Goal: Task Accomplishment & Management: Complete application form

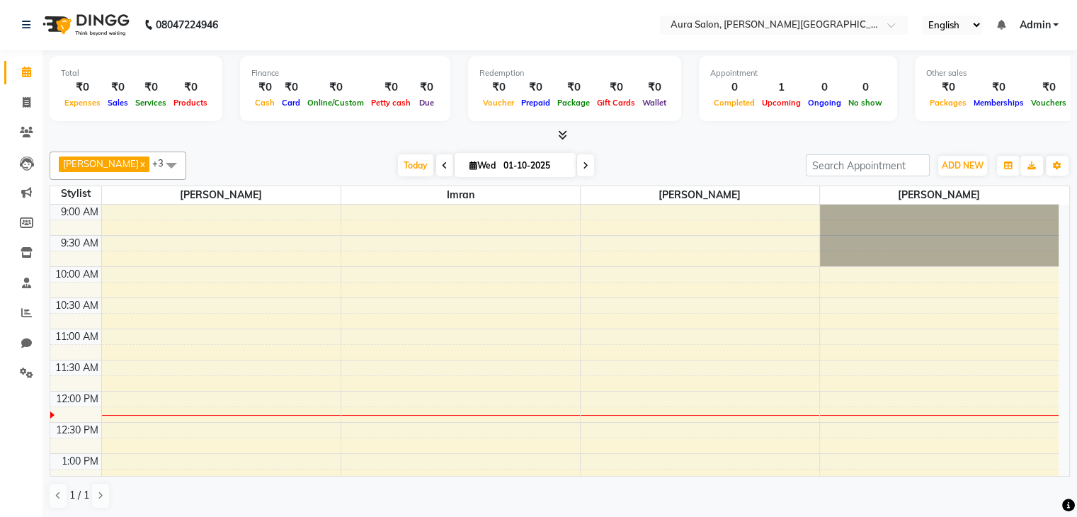
scroll to position [285, 0]
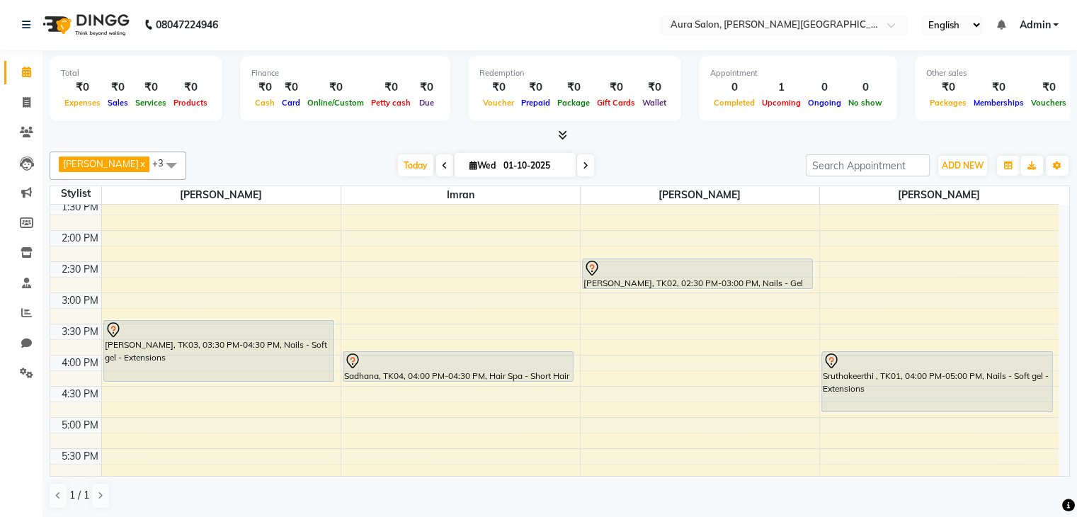
click at [436, 162] on span at bounding box center [444, 165] width 17 height 22
type input "[DATE]"
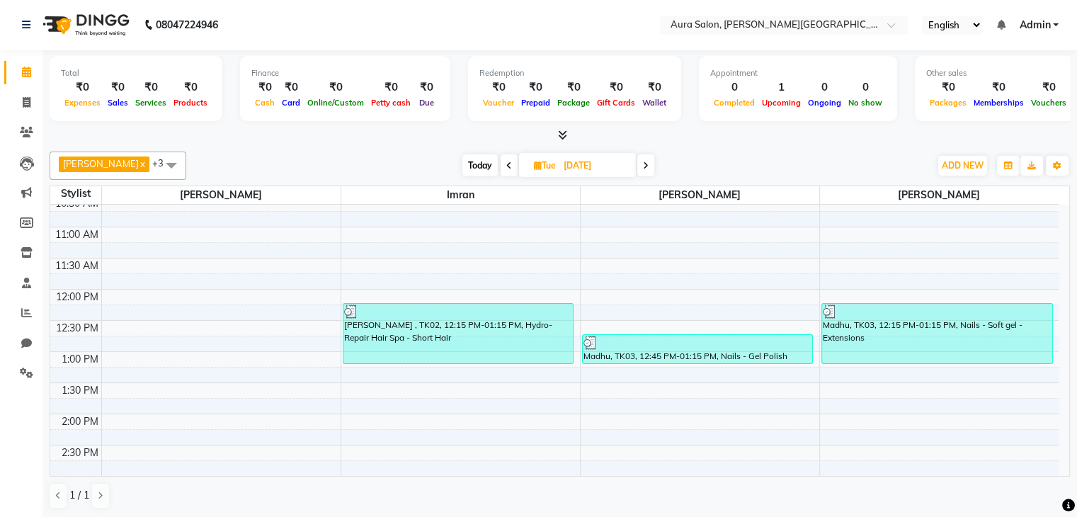
scroll to position [101, 0]
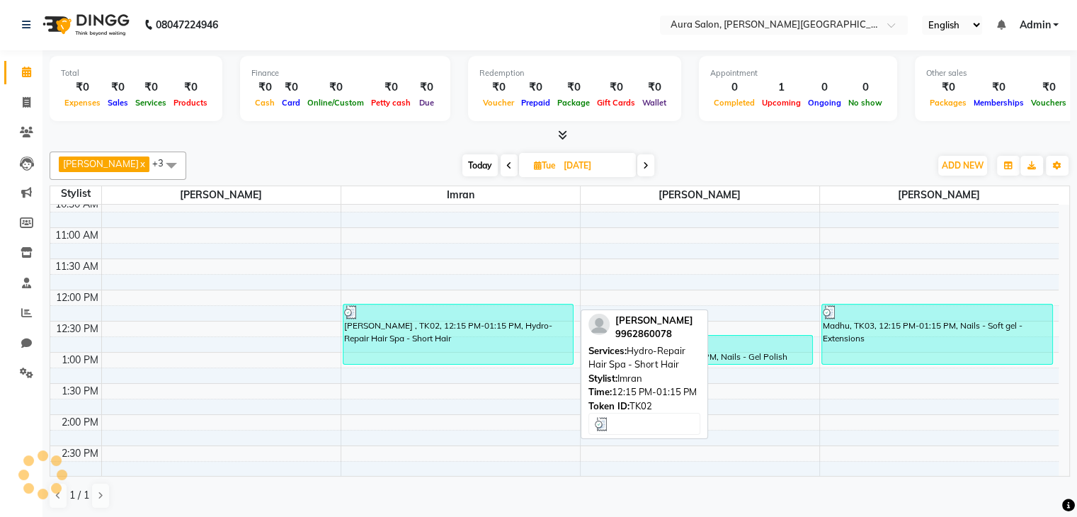
click at [405, 329] on div "[PERSON_NAME] , TK02, 12:15 PM-01:15 PM, Hydro-Repair Hair Spa - Short Hair" at bounding box center [459, 335] width 230 height 60
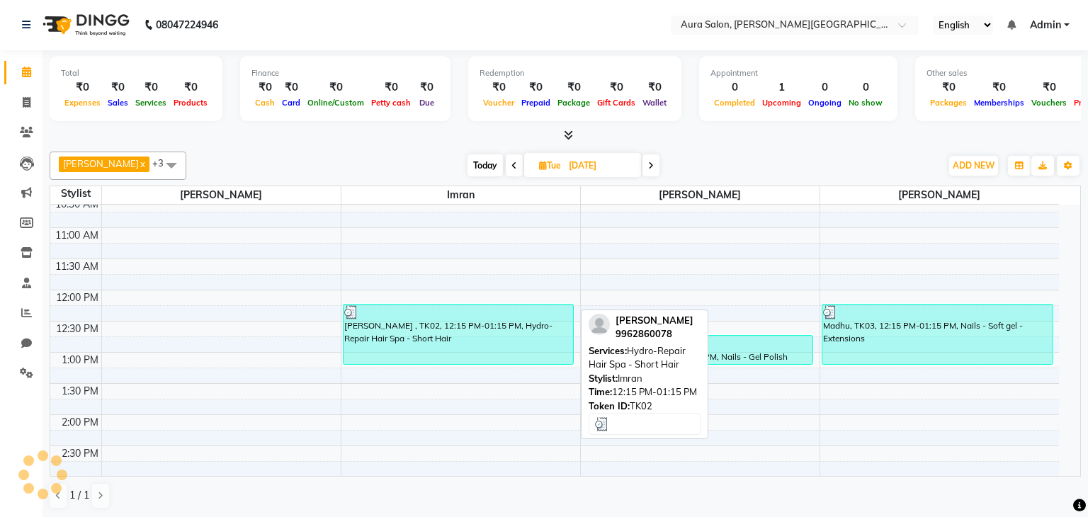
select select "3"
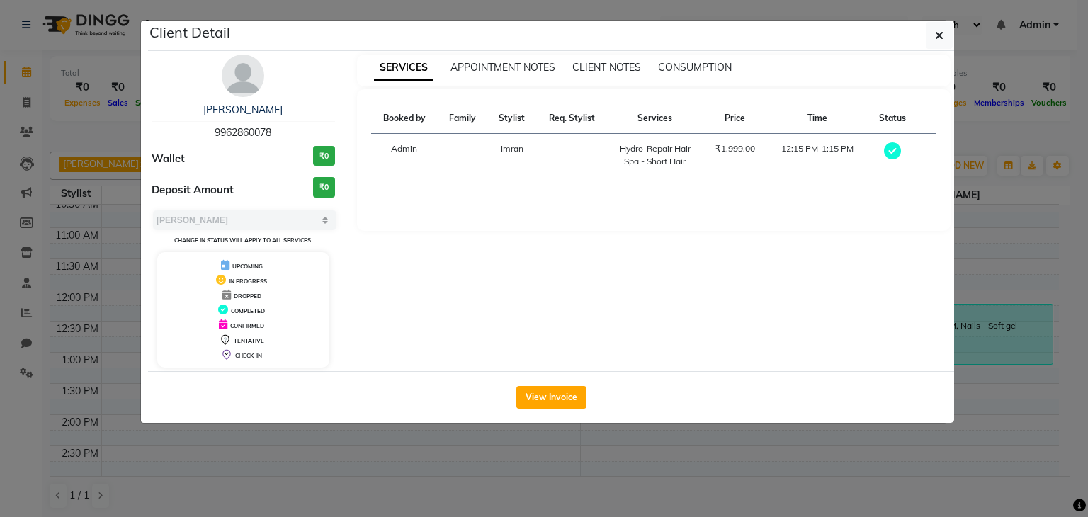
drag, startPoint x: 290, startPoint y: 108, endPoint x: 192, endPoint y: 107, distance: 97.8
click at [192, 107] on div "[PERSON_NAME]" at bounding box center [243, 110] width 183 height 15
copy link "[PERSON_NAME]"
drag, startPoint x: 873, startPoint y: 419, endPoint x: 871, endPoint y: 460, distance: 40.4
click at [871, 460] on ngb-modal-window "Client Detail [PERSON_NAME] 9962860078 Wallet ₹0 Deposit Amount ₹0 Select MARK …" at bounding box center [544, 258] width 1088 height 517
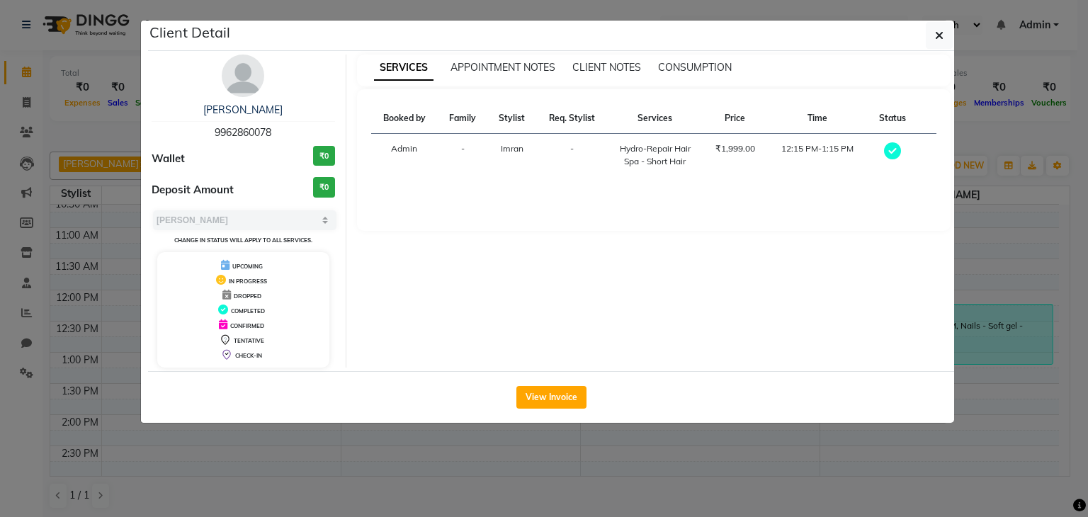
click at [871, 460] on ngb-modal-window "Client Detail [PERSON_NAME] 9962860078 Wallet ₹0 Deposit Amount ₹0 Select MARK …" at bounding box center [544, 258] width 1088 height 517
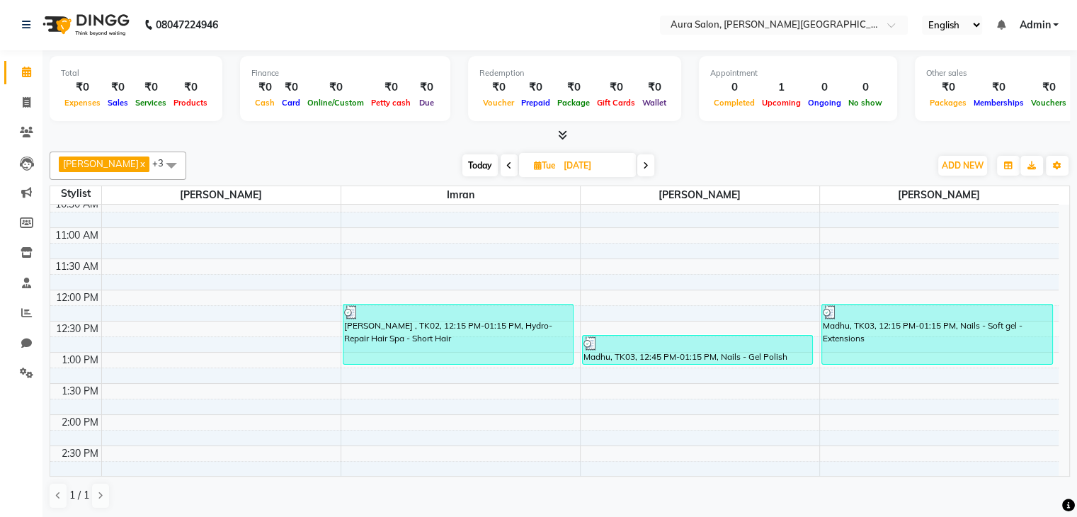
click at [571, 155] on input "[DATE]" at bounding box center [595, 165] width 71 height 21
select select "9"
select select "2025"
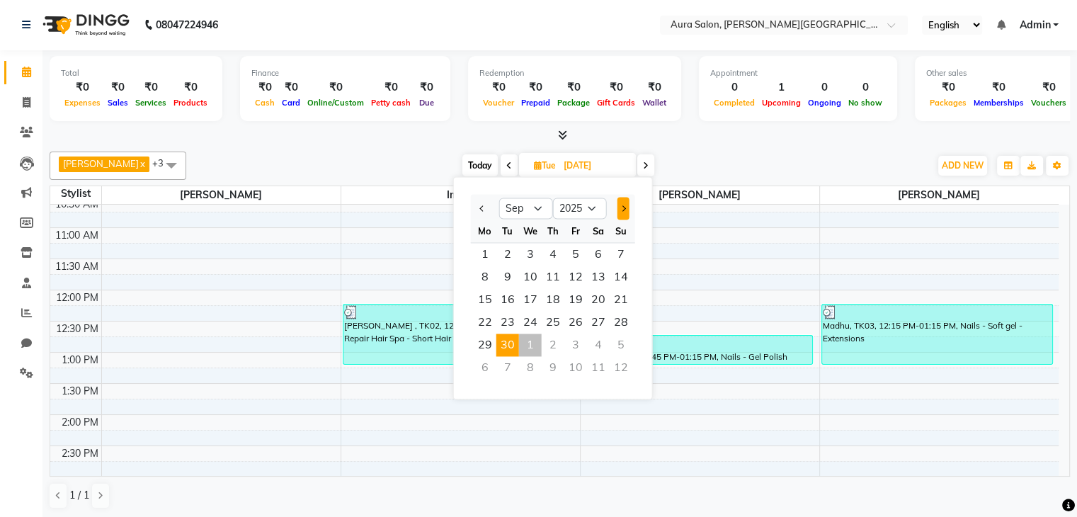
click at [626, 200] on button "Next month" at bounding box center [623, 208] width 12 height 23
select select "10"
click at [529, 271] on span "8" at bounding box center [530, 277] width 23 height 23
type input "[DATE]"
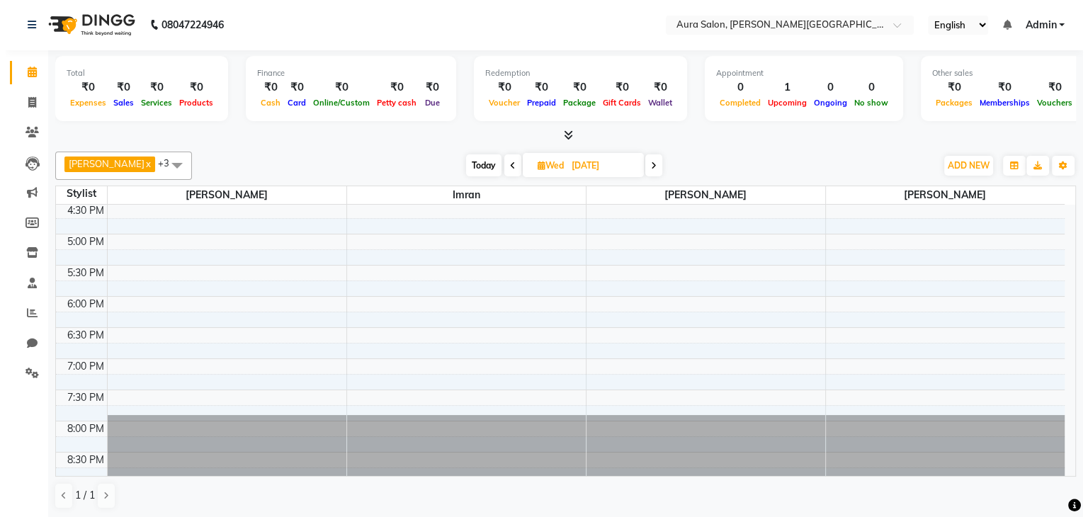
scroll to position [468, 0]
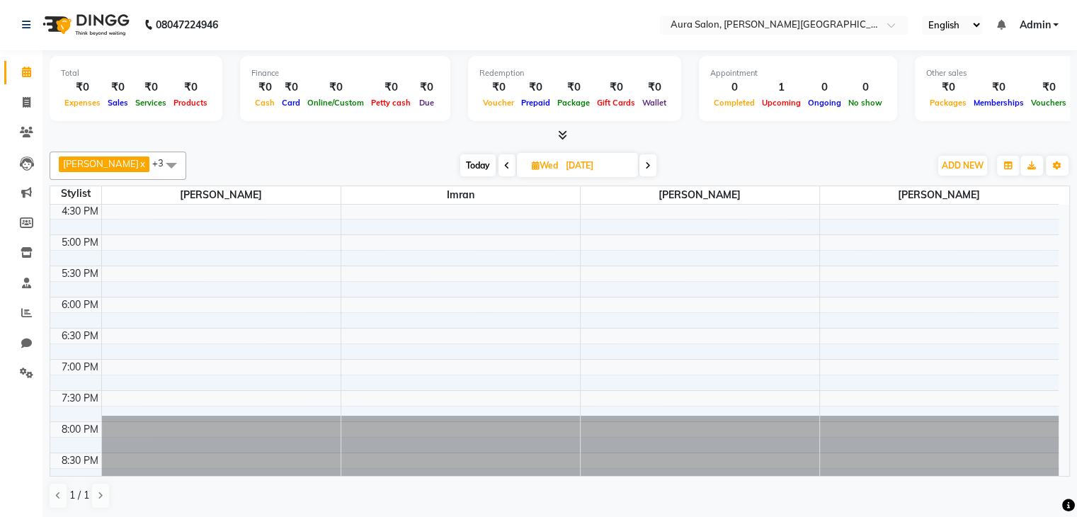
click at [116, 284] on div "9:00 AM 9:30 AM 10:00 AM 10:30 AM 11:00 AM 11:30 AM 12:00 PM 12:30 PM 1:00 PM 1…" at bounding box center [554, 109] width 1009 height 747
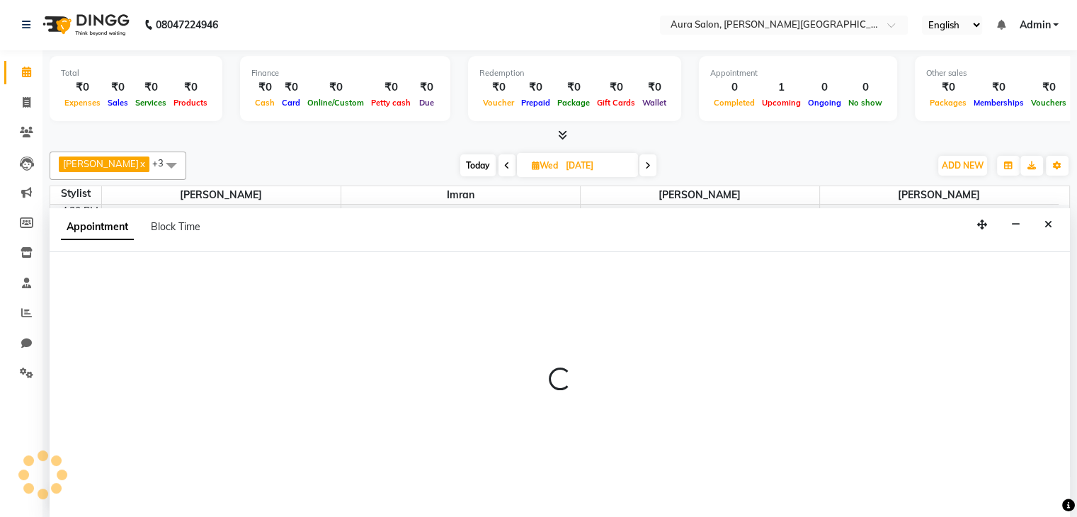
select select "66359"
select select "tentative"
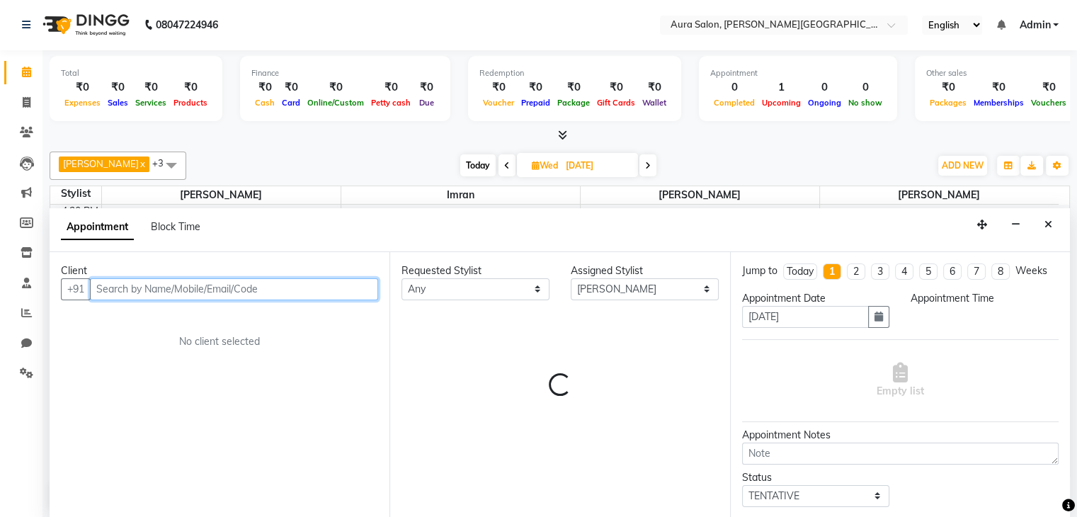
select select "1065"
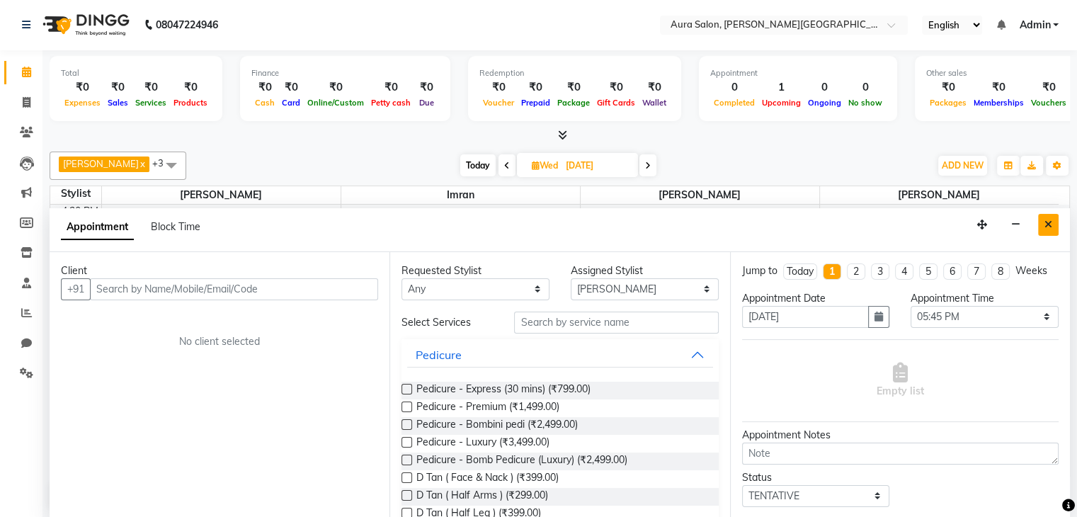
click at [1054, 221] on button "Close" at bounding box center [1049, 225] width 21 height 22
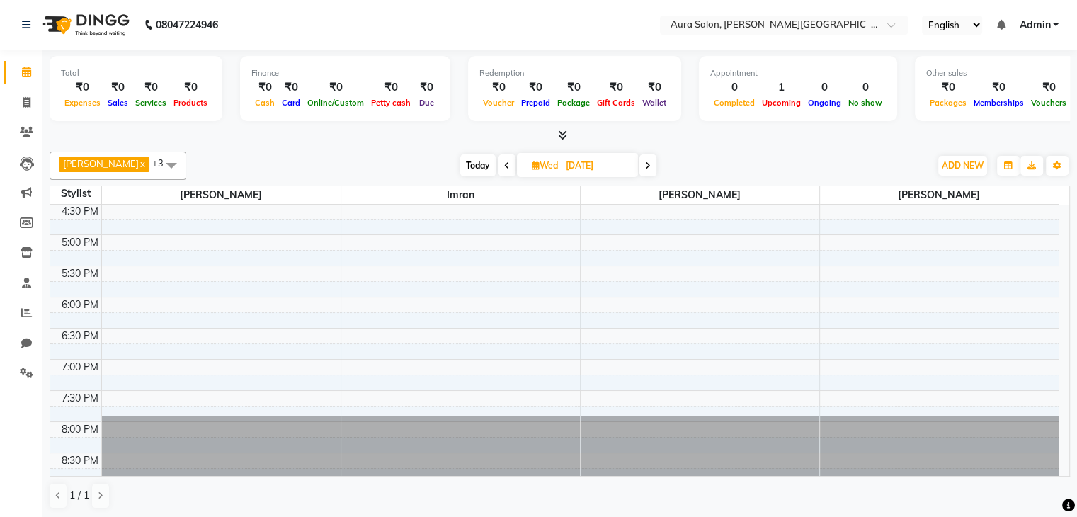
click at [100, 298] on div "6:00 PM" at bounding box center [80, 305] width 43 height 15
click at [112, 295] on div "9:00 AM 9:30 AM 10:00 AM 10:30 AM 11:00 AM 11:30 AM 12:00 PM 12:30 PM 1:00 PM 1…" at bounding box center [554, 109] width 1009 height 747
select select "66359"
select select "tentative"
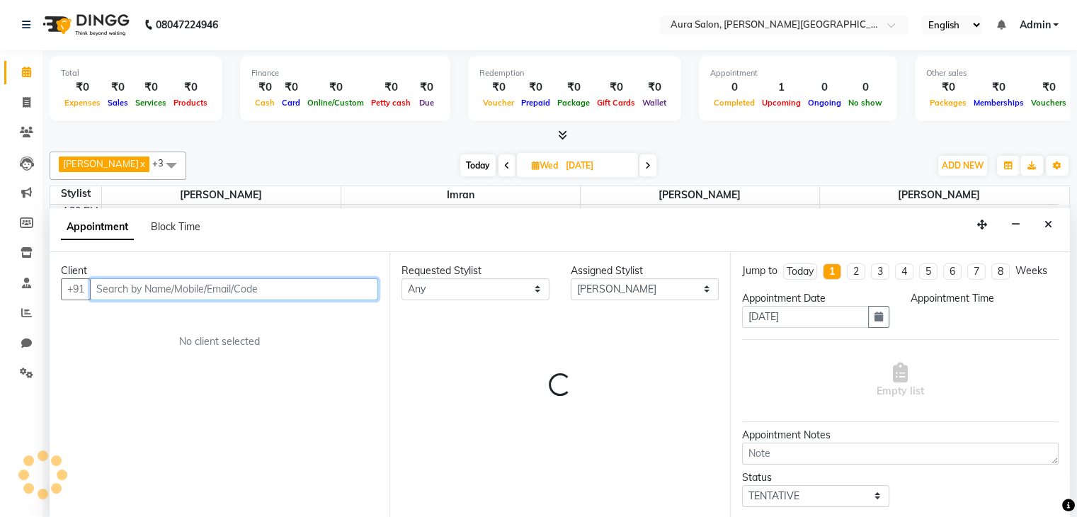
select select "1080"
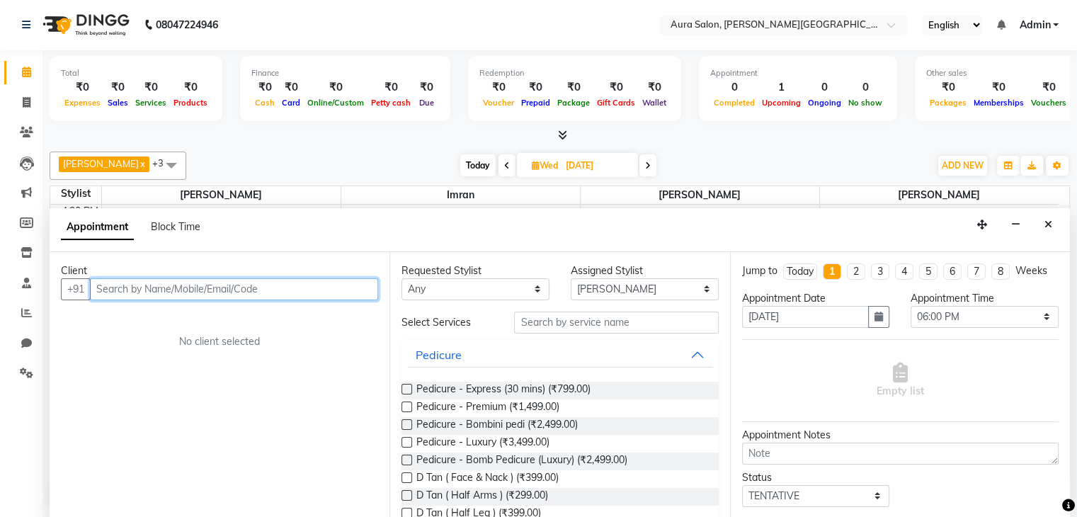
paste input "95821 80259"
type input "9582180259"
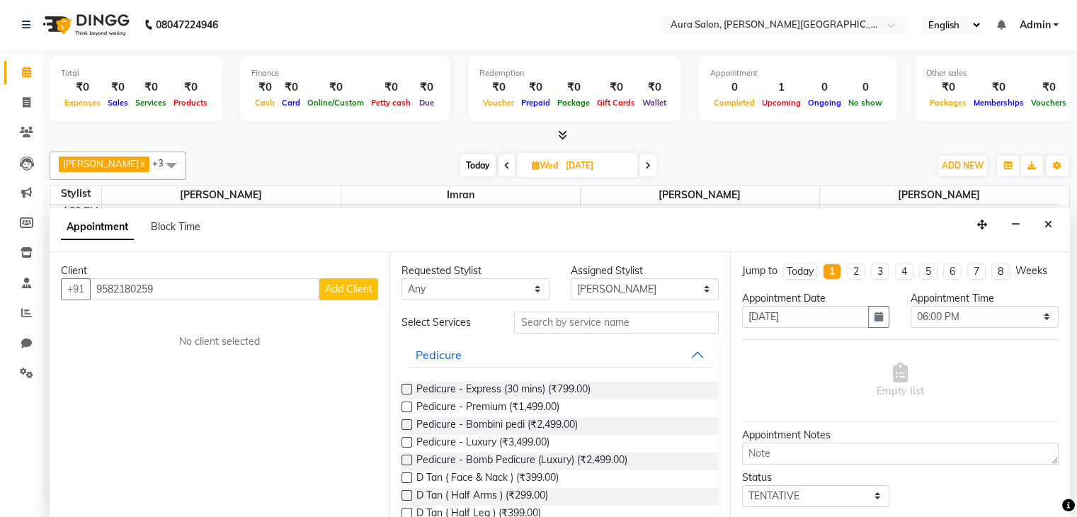
click at [339, 285] on span "Add Client" at bounding box center [348, 289] width 47 height 13
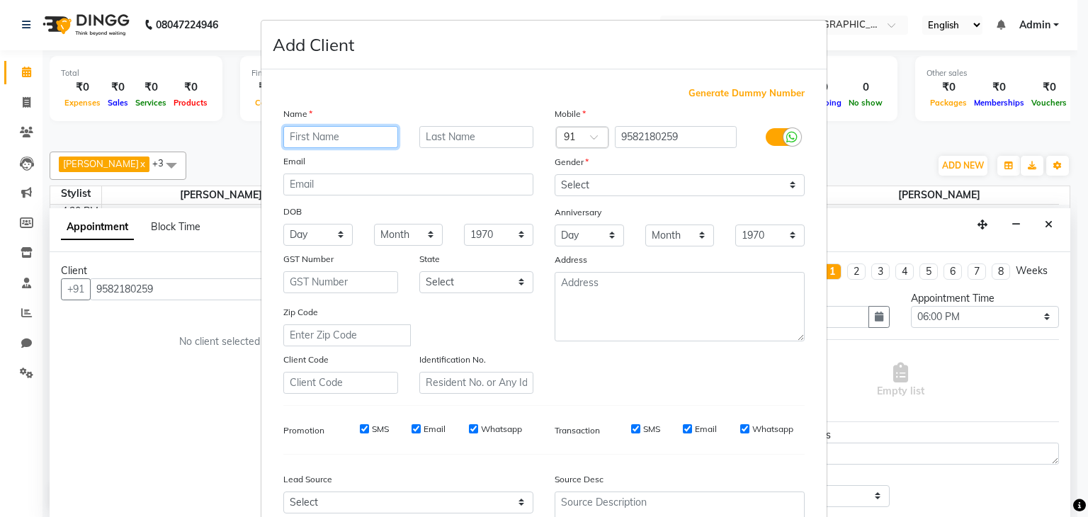
click at [353, 128] on input "text" at bounding box center [340, 137] width 115 height 22
paste input "[PERSON_NAME]"
click at [331, 136] on input "[PERSON_NAME]" at bounding box center [340, 137] width 115 height 22
type input "Anshika"
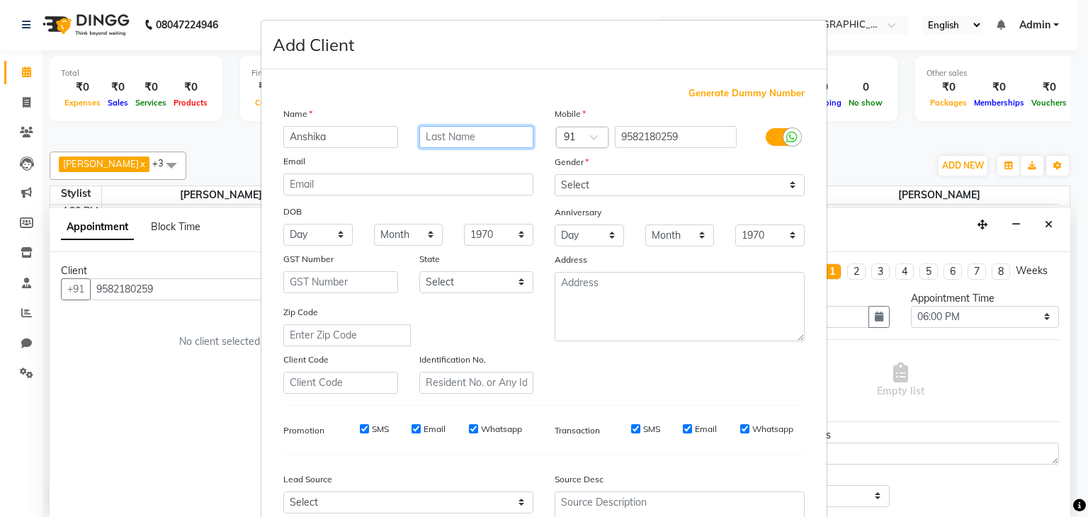
click at [429, 143] on input "text" at bounding box center [476, 137] width 115 height 22
paste input "[PERSON_NAME]"
type input "[PERSON_NAME]"
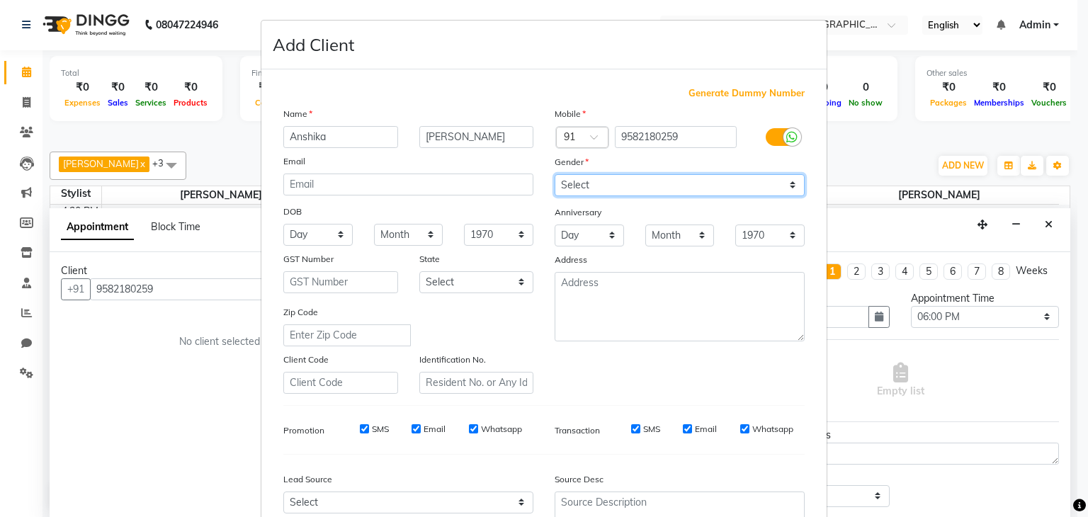
drag, startPoint x: 672, startPoint y: 179, endPoint x: 631, endPoint y: 245, distance: 77.3
click at [631, 245] on div "Mobile Country Code × 91 9582180259 Gender Select [DEMOGRAPHIC_DATA] [DEMOGRAPH…" at bounding box center [679, 250] width 271 height 288
select select "[DEMOGRAPHIC_DATA]"
click at [555, 175] on select "Select [DEMOGRAPHIC_DATA] [DEMOGRAPHIC_DATA] Other Prefer Not To Say" at bounding box center [680, 185] width 250 height 22
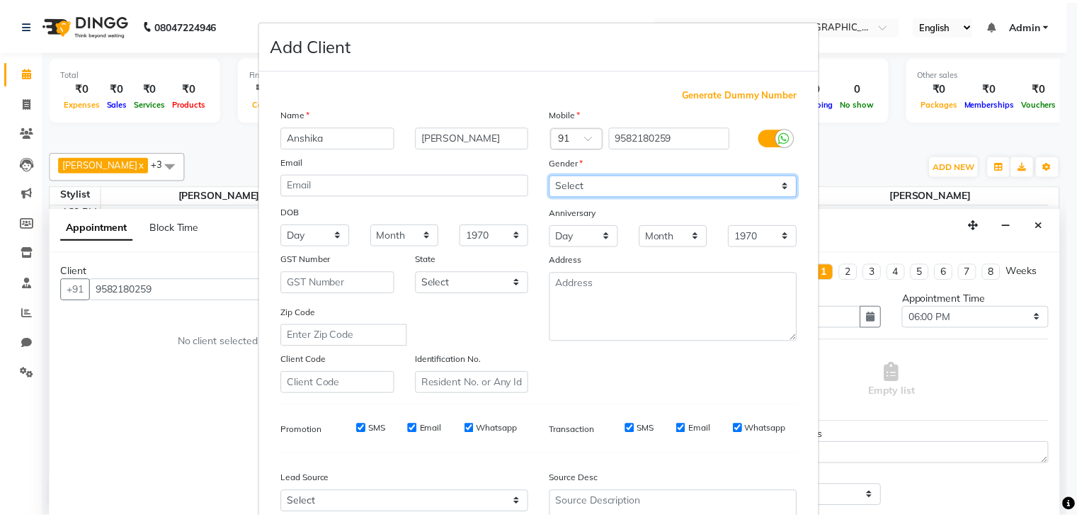
scroll to position [144, 0]
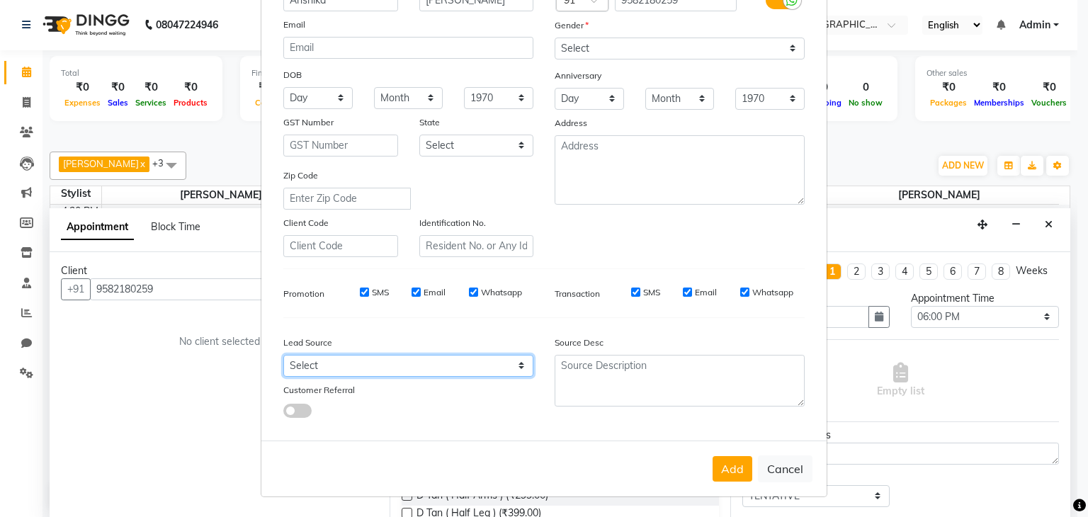
click at [457, 361] on select "Select Walk-in Referral Internet Friend Word of Mouth Advertisement Facebook Ju…" at bounding box center [408, 366] width 250 height 22
select select "50671"
click at [283, 355] on select "Select Walk-in Referral Internet Friend Word of Mouth Advertisement Facebook Ju…" at bounding box center [408, 366] width 250 height 22
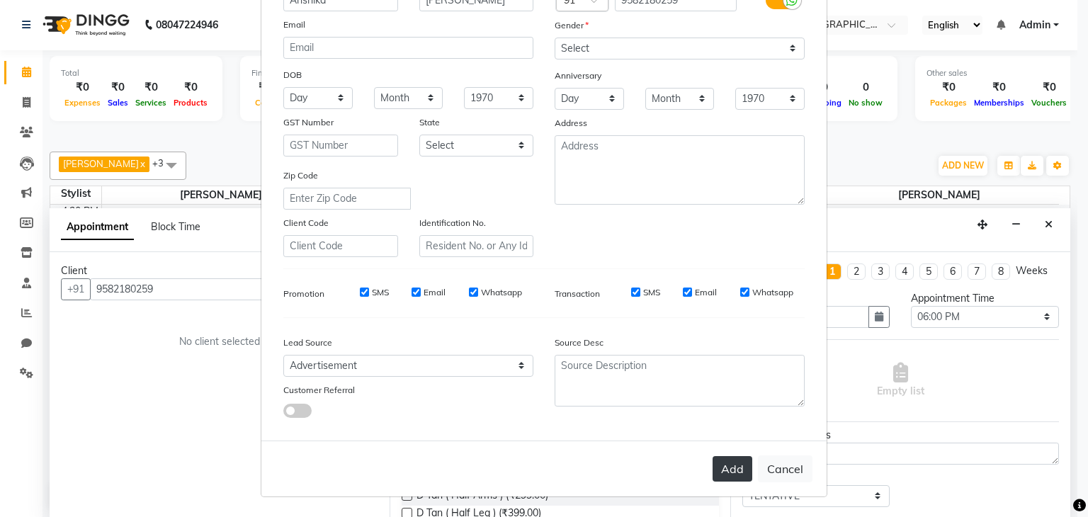
click at [725, 473] on button "Add" at bounding box center [733, 469] width 40 height 26
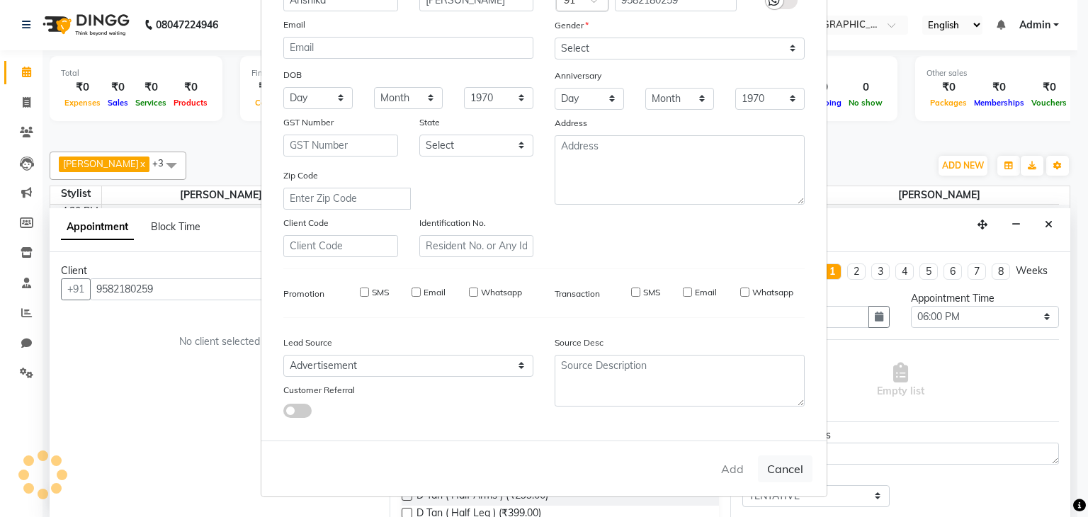
select select
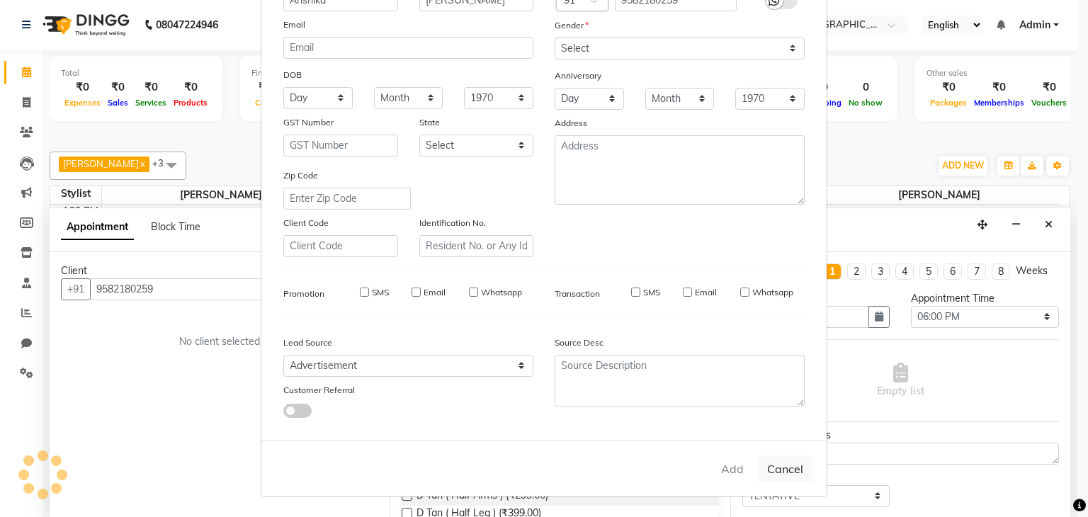
select select
checkbox input "false"
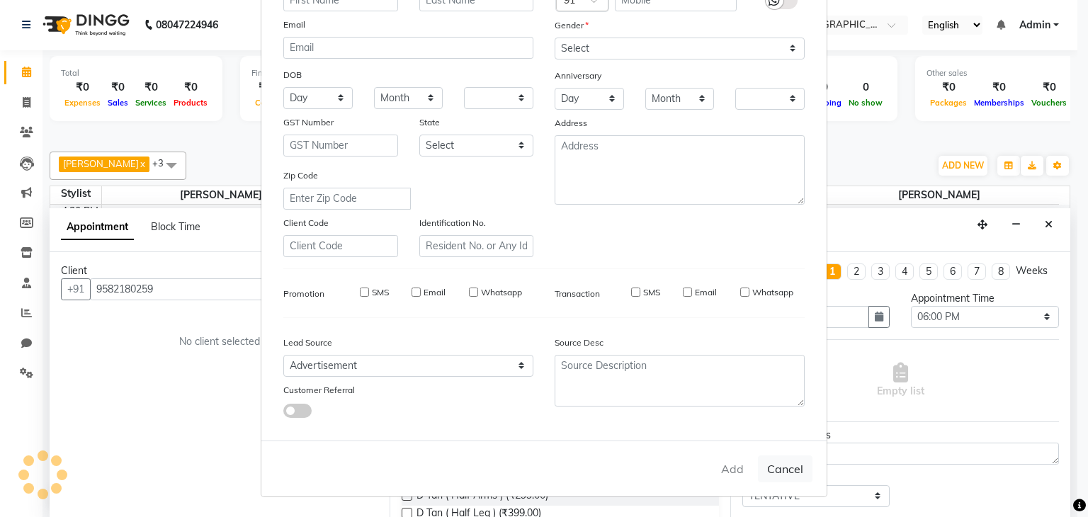
checkbox input "false"
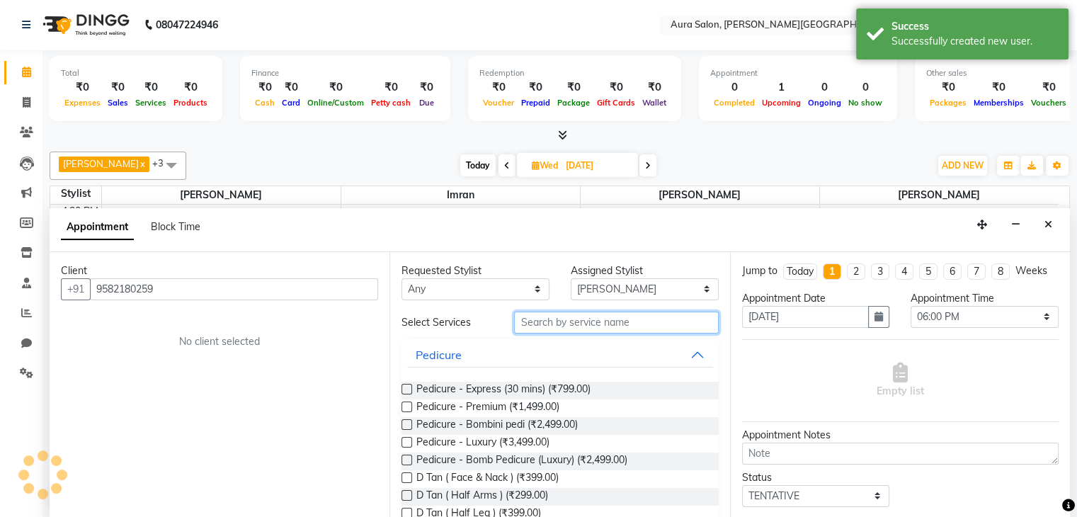
click at [570, 323] on input "text" at bounding box center [616, 323] width 204 height 22
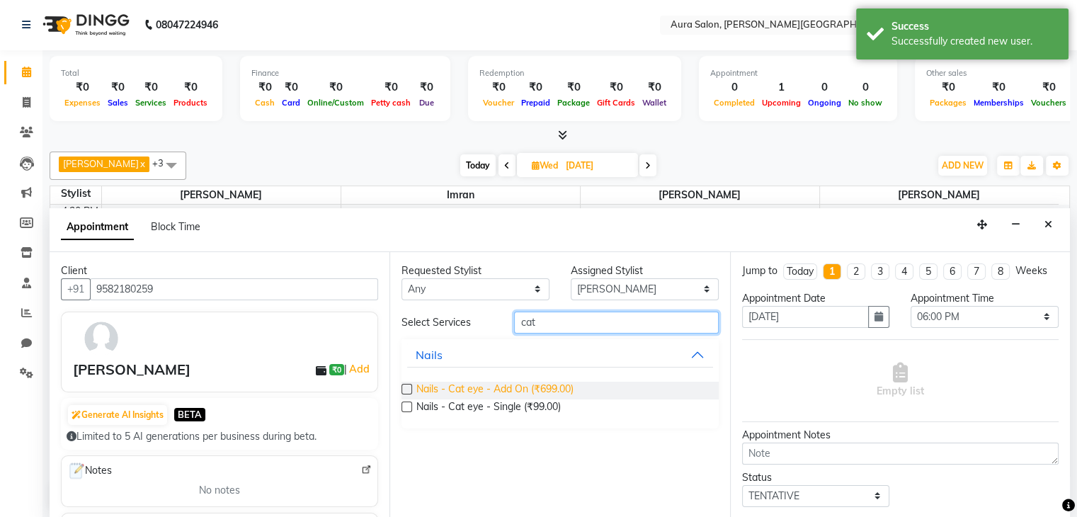
type input "cat"
click at [560, 385] on span "Nails - Cat eye - Add On (₹699.00)" at bounding box center [495, 391] width 157 height 18
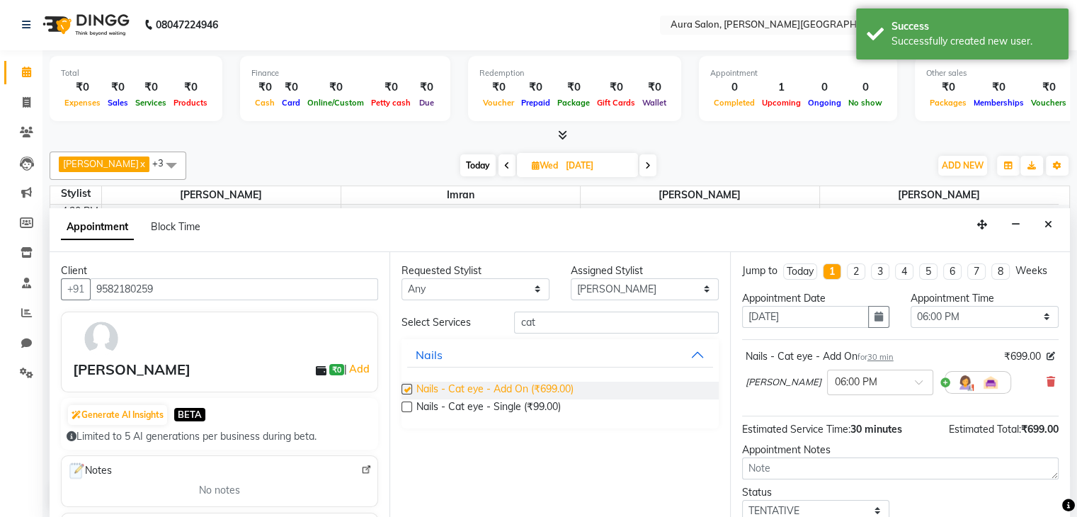
checkbox input "false"
click at [592, 317] on input "cat" at bounding box center [616, 323] width 204 height 22
type input "c"
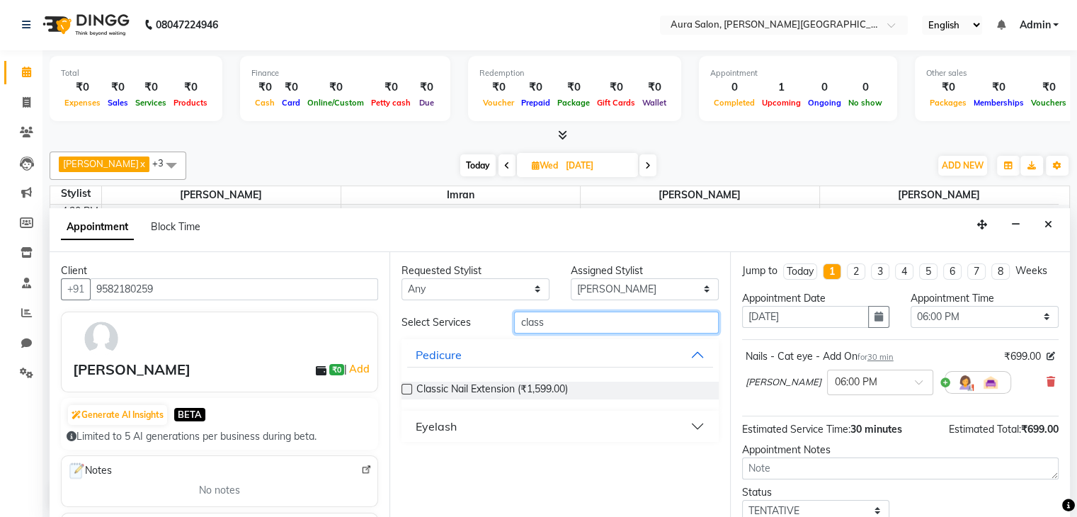
type input "class"
click at [409, 384] on label at bounding box center [407, 389] width 11 height 11
click at [409, 386] on input "checkbox" at bounding box center [406, 390] width 9 height 9
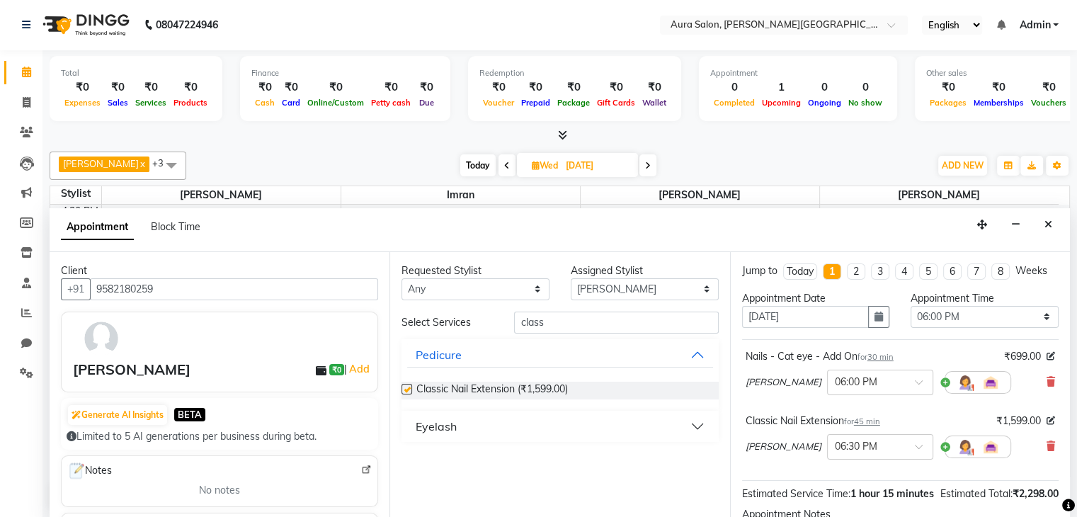
checkbox input "false"
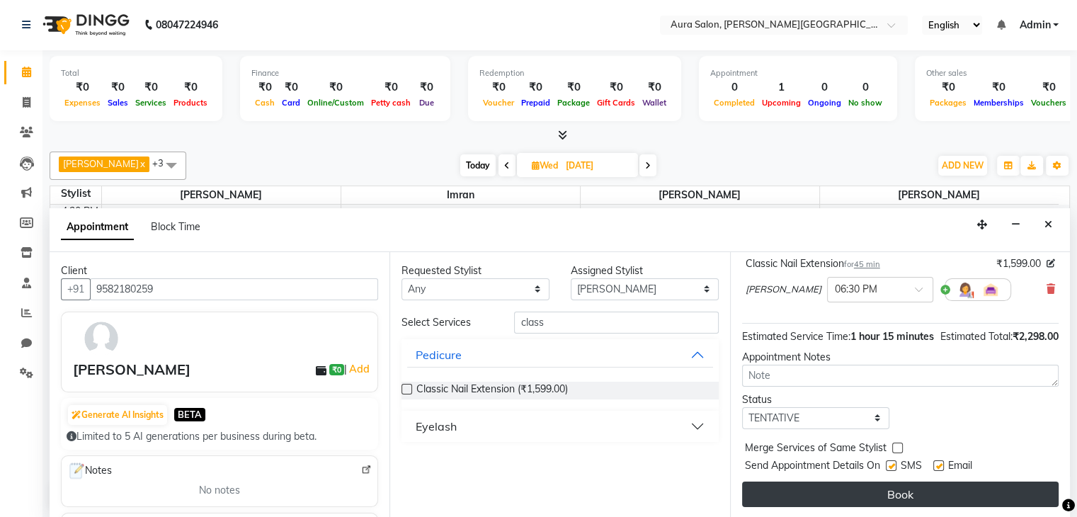
click at [941, 500] on button "Book" at bounding box center [900, 495] width 317 height 26
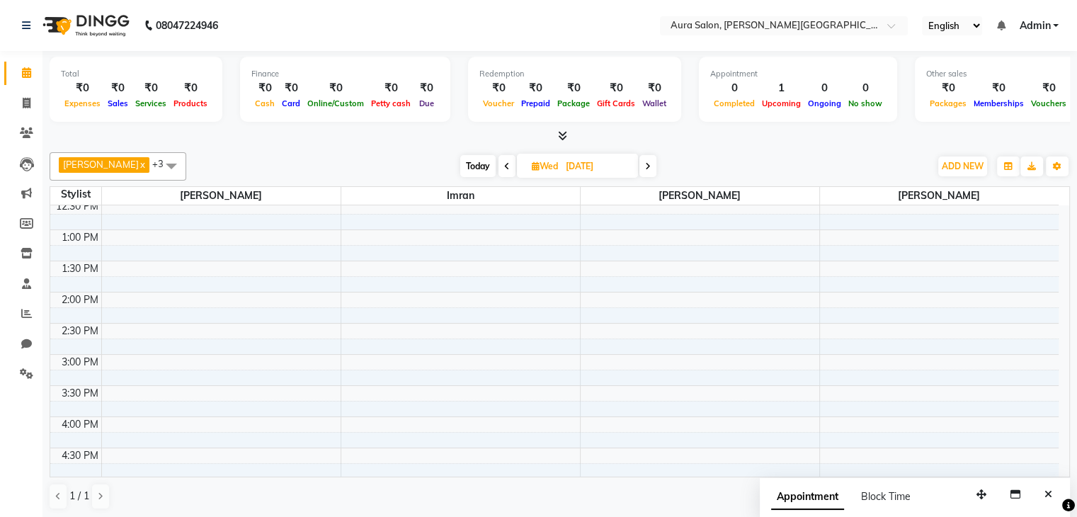
scroll to position [224, 0]
click at [460, 160] on span "Today" at bounding box center [477, 166] width 35 height 22
type input "01-10-2025"
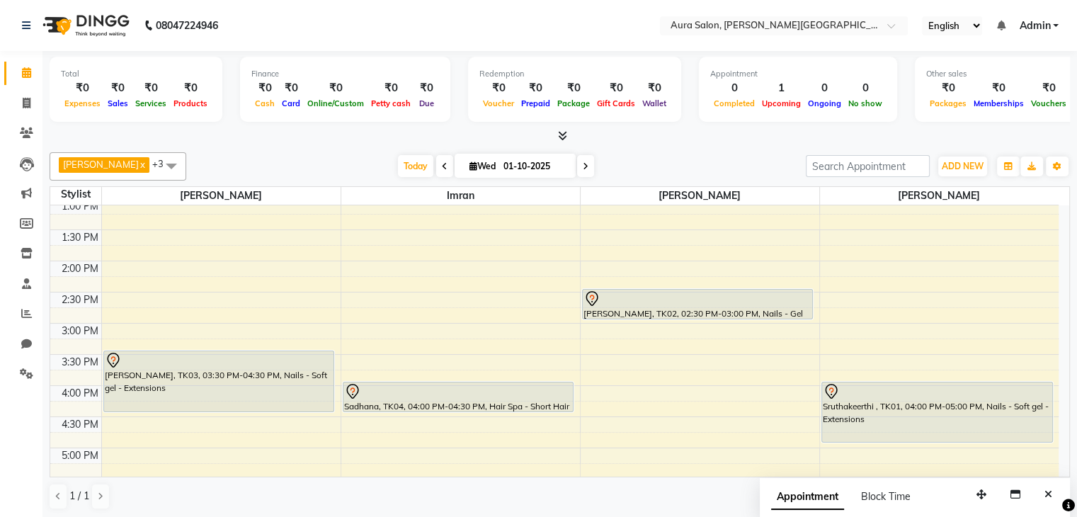
scroll to position [256, 0]
click at [846, 338] on div "9:00 AM 9:30 AM 10:00 AM 10:30 AM 11:00 AM 11:30 AM 12:00 PM 12:30 PM 1:00 PM 1…" at bounding box center [554, 322] width 1009 height 747
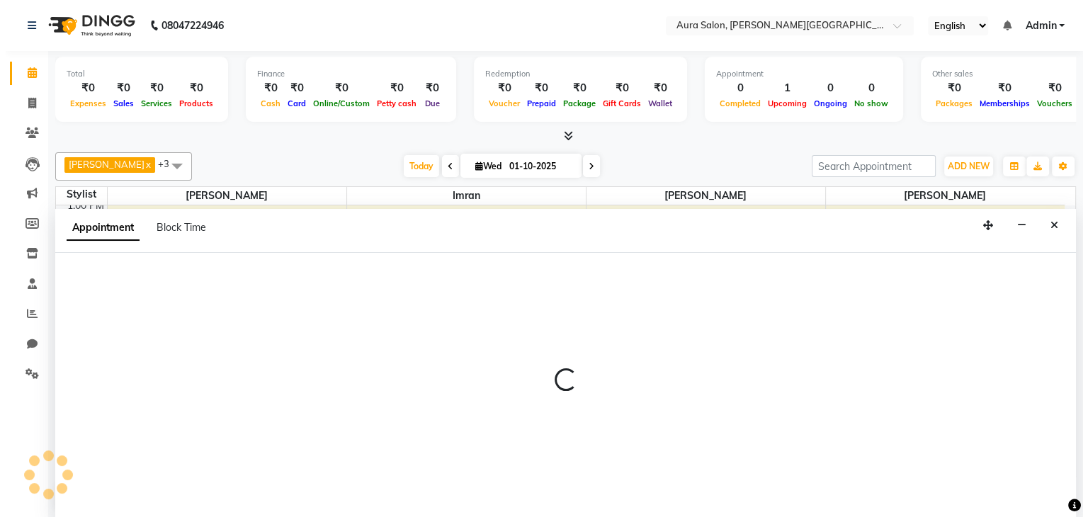
scroll to position [1, 0]
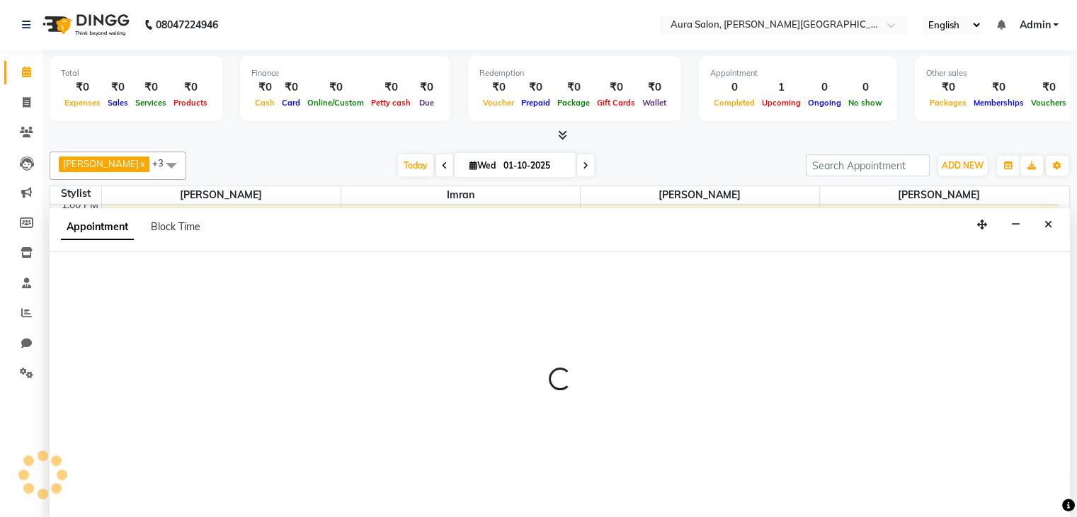
select select "77125"
select select "tentative"
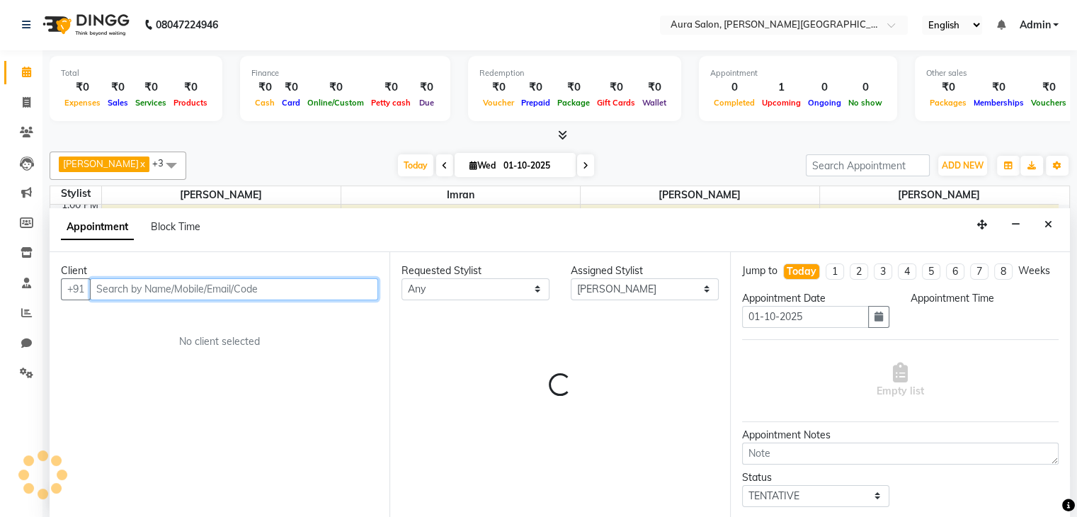
select select "915"
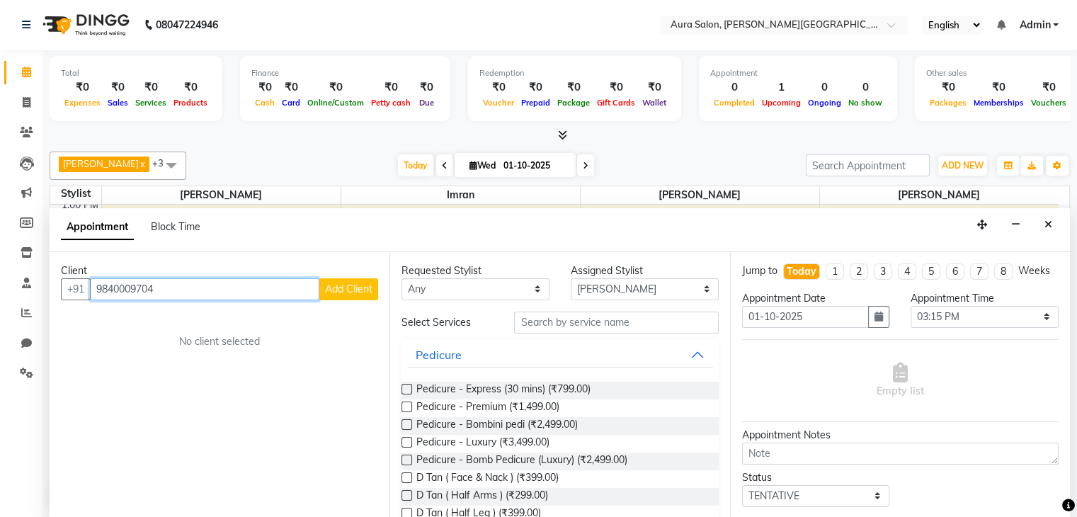
type input "9840009704"
click at [351, 287] on span "Add Client" at bounding box center [348, 289] width 47 height 13
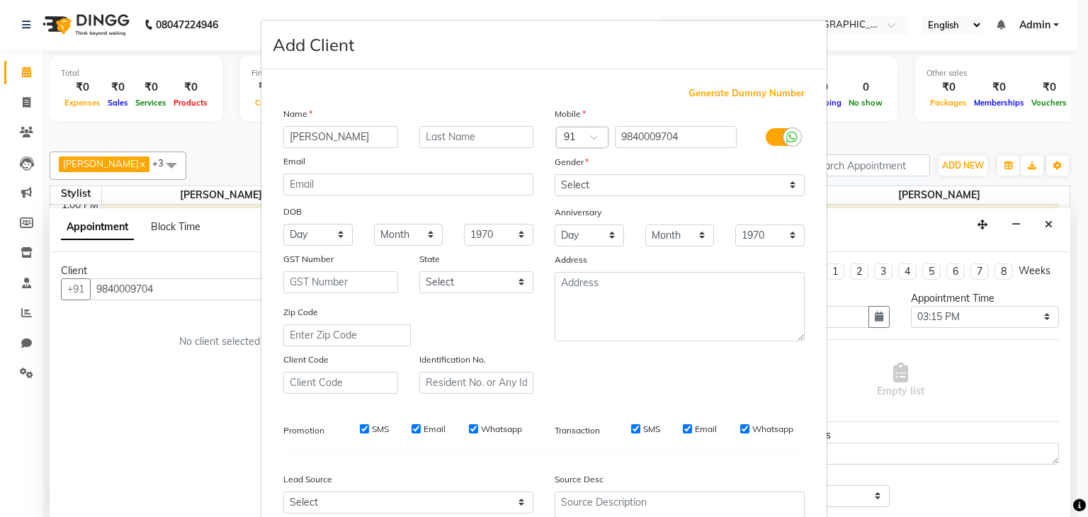
type input "[PERSON_NAME]"
click at [603, 181] on select "Select [DEMOGRAPHIC_DATA] [DEMOGRAPHIC_DATA] Other Prefer Not To Say" at bounding box center [680, 185] width 250 height 22
select select "[DEMOGRAPHIC_DATA]"
click at [555, 175] on select "Select [DEMOGRAPHIC_DATA] [DEMOGRAPHIC_DATA] Other Prefer Not To Say" at bounding box center [680, 185] width 250 height 22
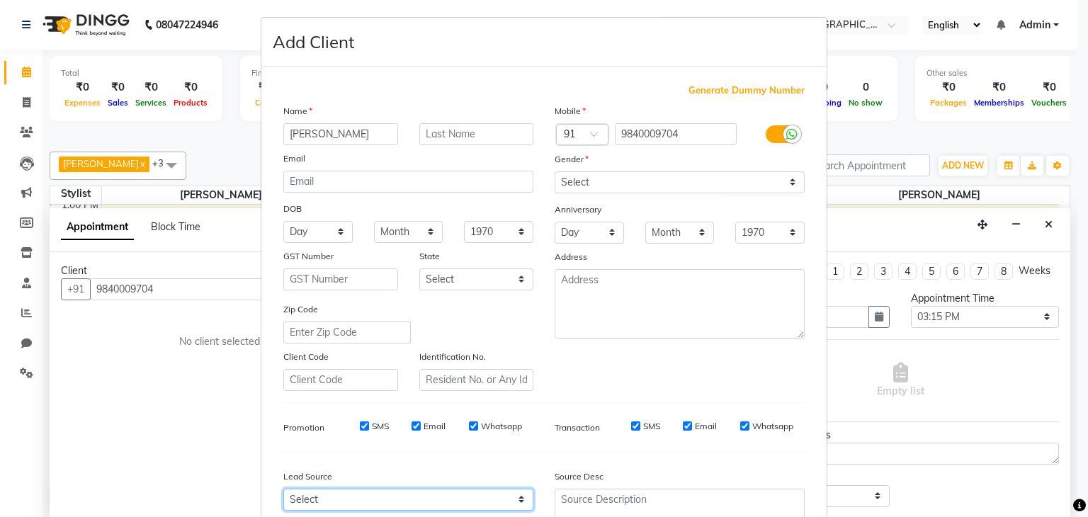
click at [314, 510] on select "Select Walk-in Referral Internet Friend Word of Mouth Advertisement Facebook Ju…" at bounding box center [408, 500] width 250 height 22
select select "50671"
click at [283, 494] on select "Select Walk-in Referral Internet Friend Word of Mouth Advertisement Facebook Ju…" at bounding box center [408, 500] width 250 height 22
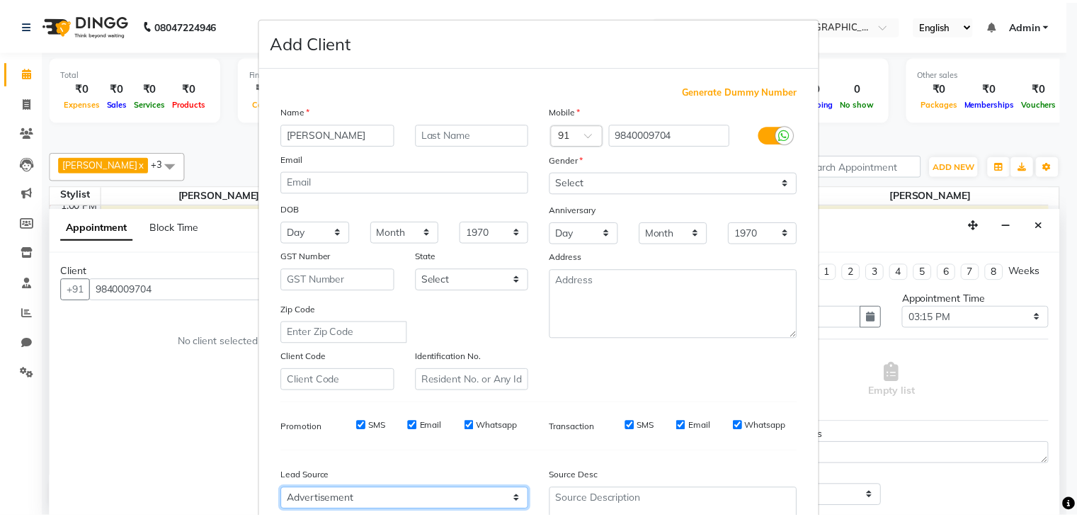
scroll to position [144, 0]
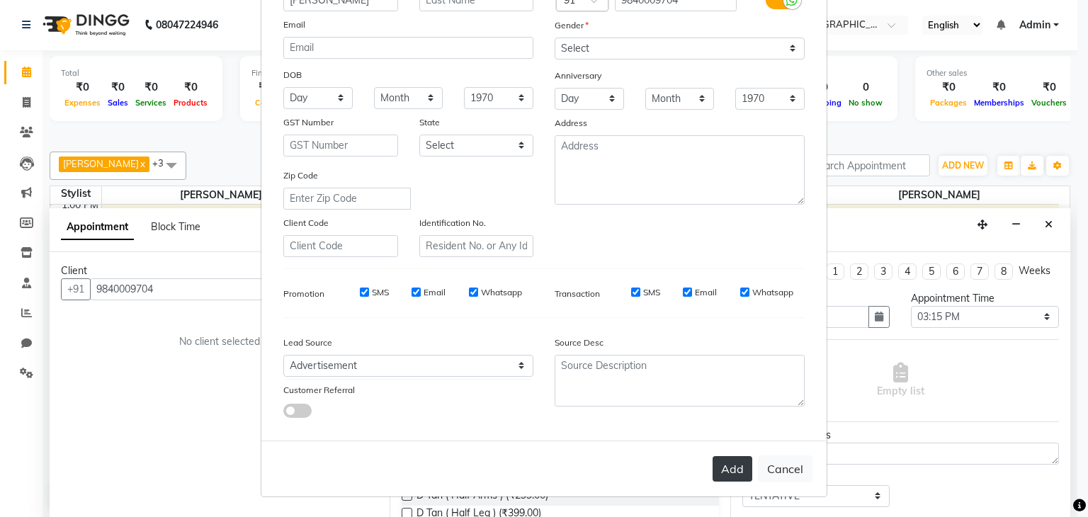
click at [713, 468] on button "Add" at bounding box center [733, 469] width 40 height 26
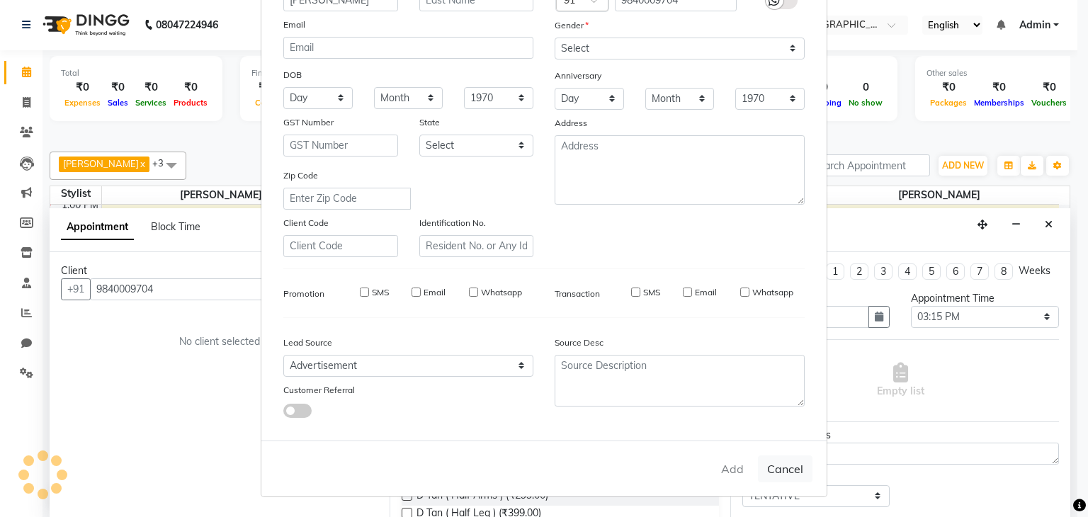
select select
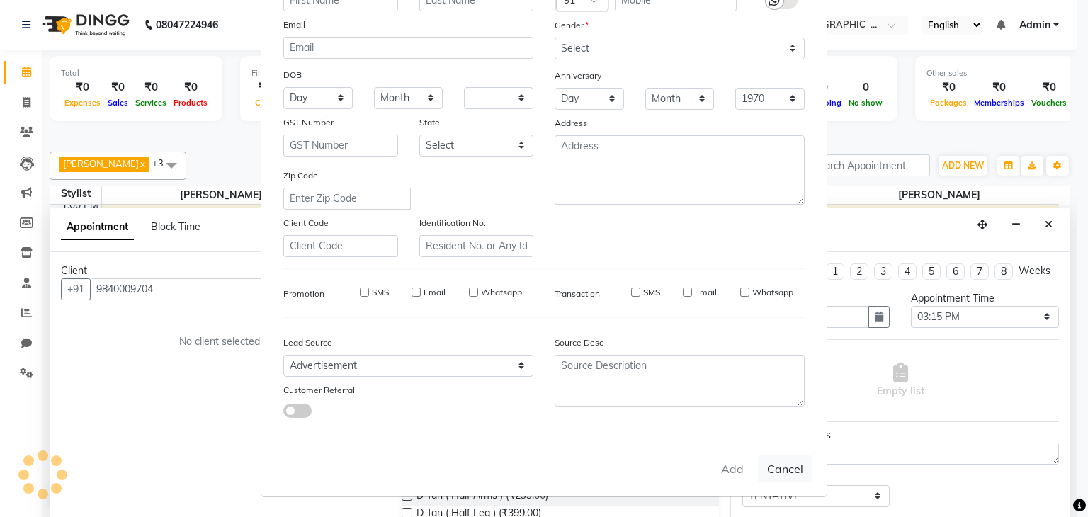
select select
checkbox input "false"
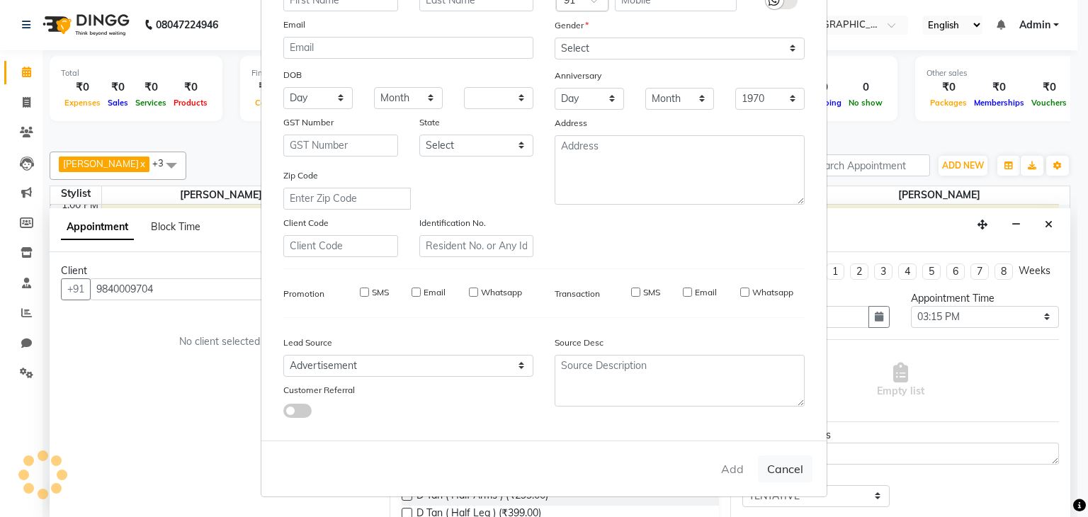
checkbox input "false"
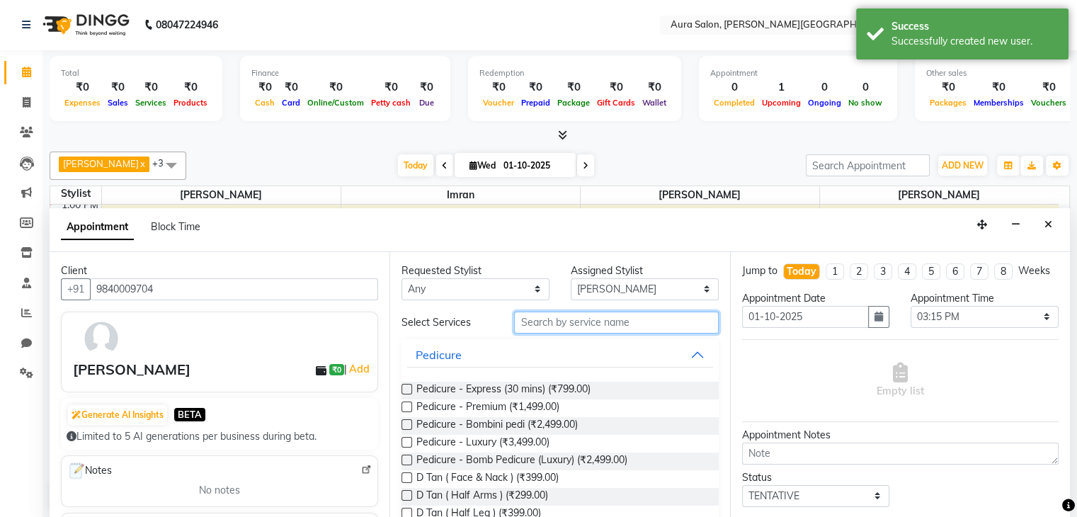
click at [567, 320] on input "text" at bounding box center [616, 323] width 204 height 22
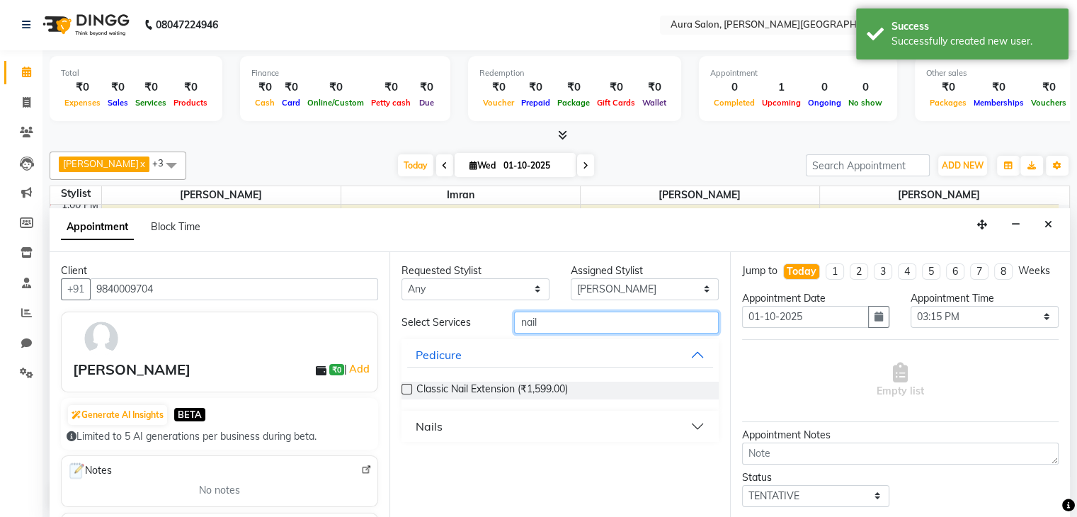
type input "nail"
click at [409, 385] on label at bounding box center [407, 389] width 11 height 11
click at [409, 386] on input "checkbox" at bounding box center [406, 390] width 9 height 9
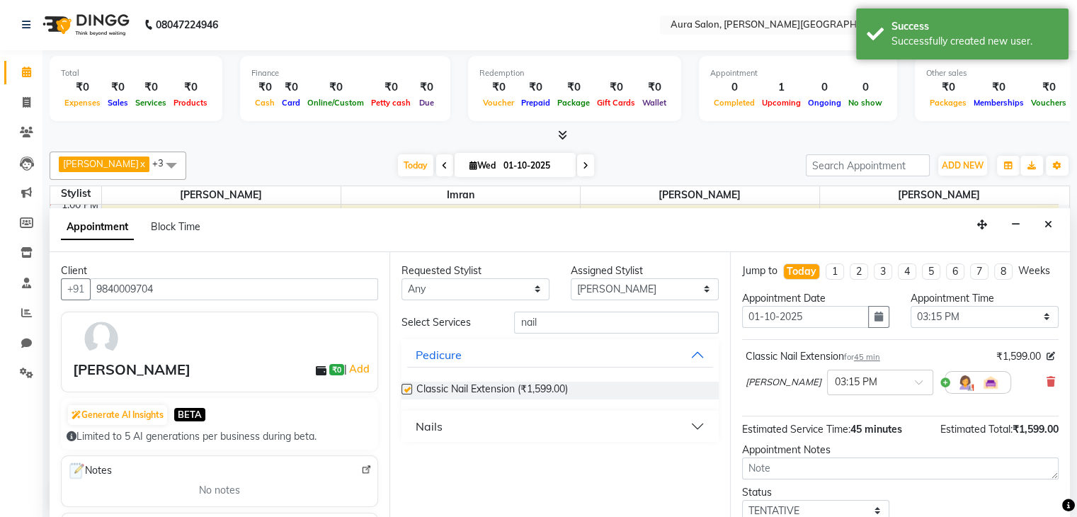
checkbox input "false"
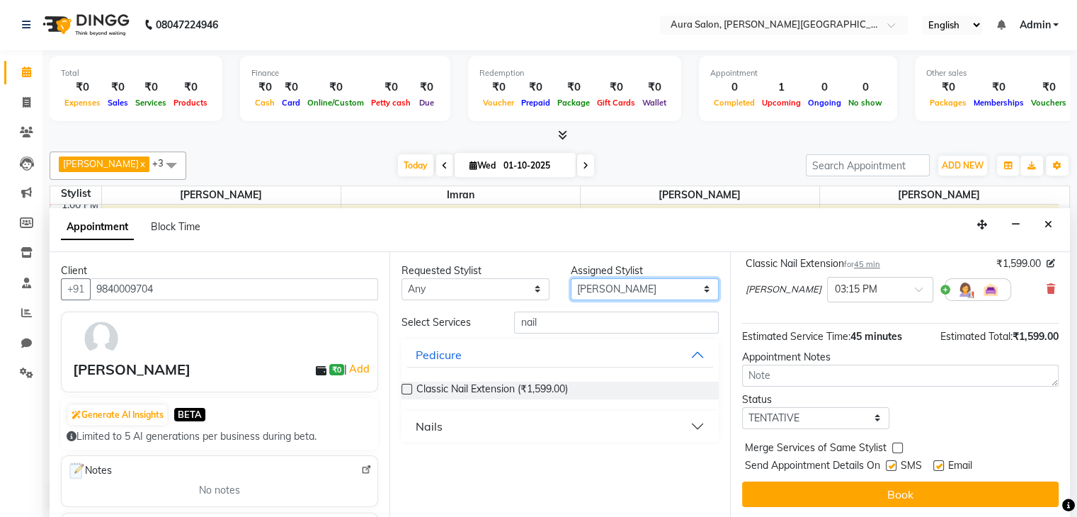
click at [701, 279] on select "Select Boi [PERSON_NAME] [PERSON_NAME] [PERSON_NAME] [PERSON_NAME]" at bounding box center [645, 289] width 148 height 22
select select "66363"
click at [571, 278] on select "Select Boi [PERSON_NAME] [PERSON_NAME] [PERSON_NAME] [PERSON_NAME]" at bounding box center [645, 289] width 148 height 22
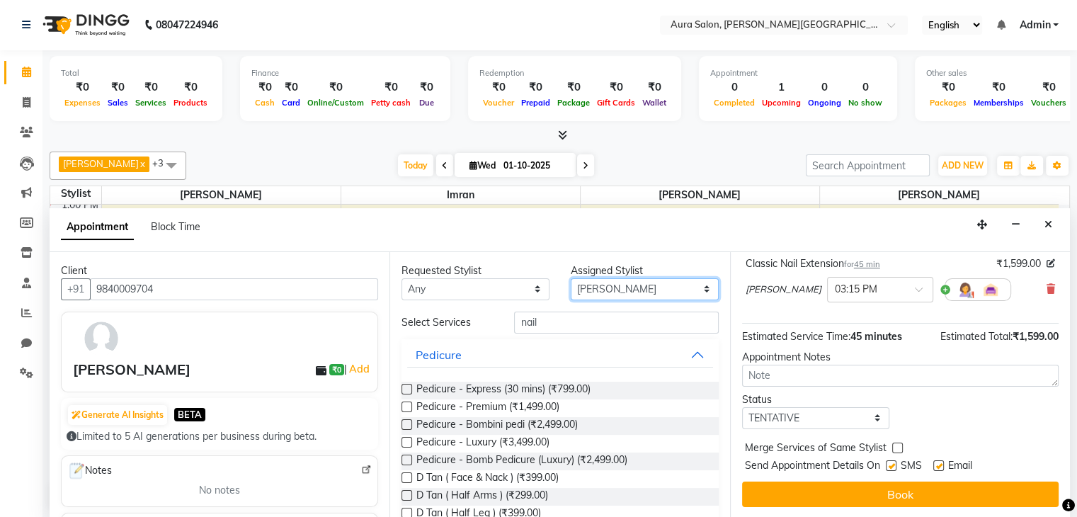
scroll to position [0, 0]
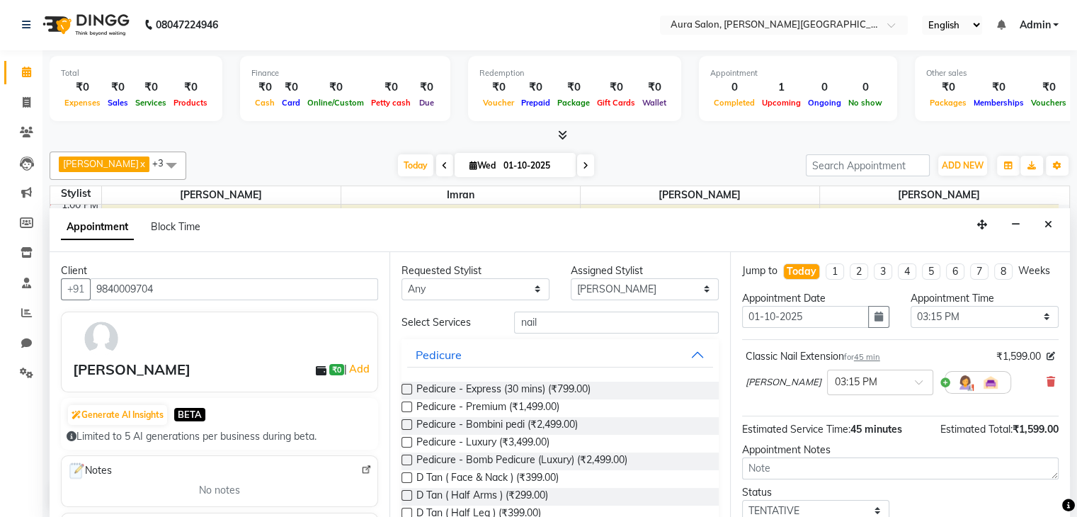
click at [754, 390] on span "[PERSON_NAME]" at bounding box center [784, 382] width 76 height 14
click at [1047, 387] on icon at bounding box center [1051, 382] width 9 height 10
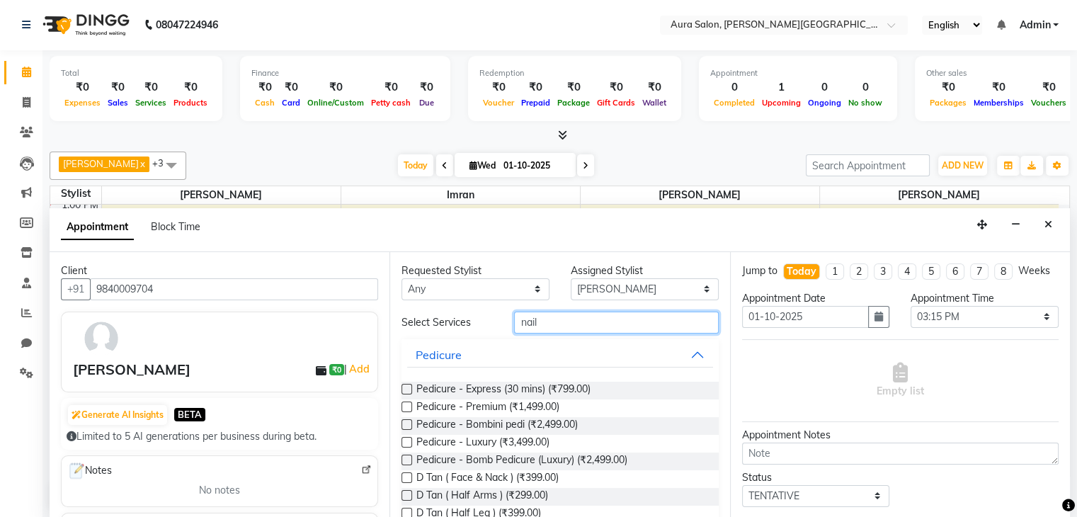
click at [559, 327] on input "nail" at bounding box center [616, 323] width 204 height 22
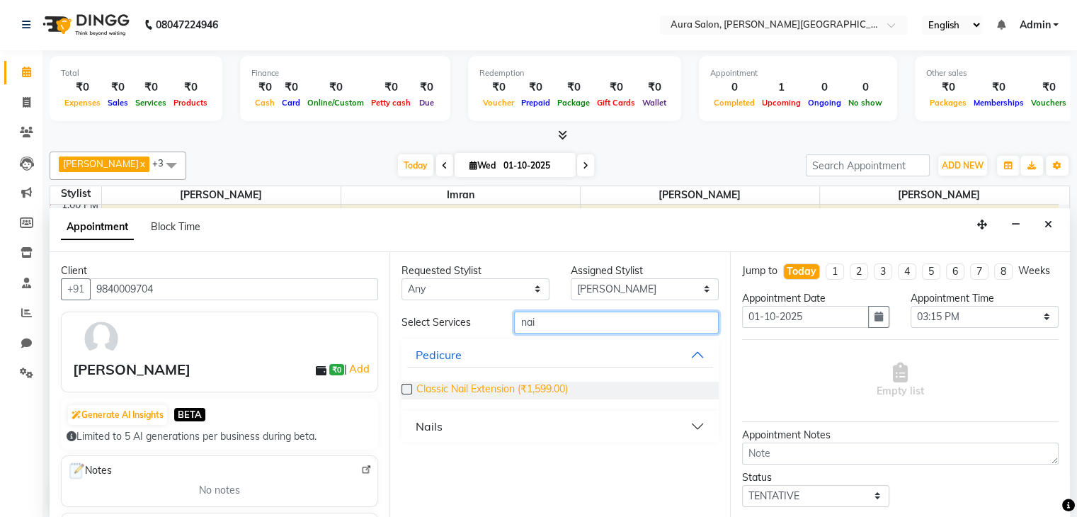
type input "nai"
click at [474, 392] on span "Classic Nail Extension (₹1,599.00)" at bounding box center [493, 391] width 152 height 18
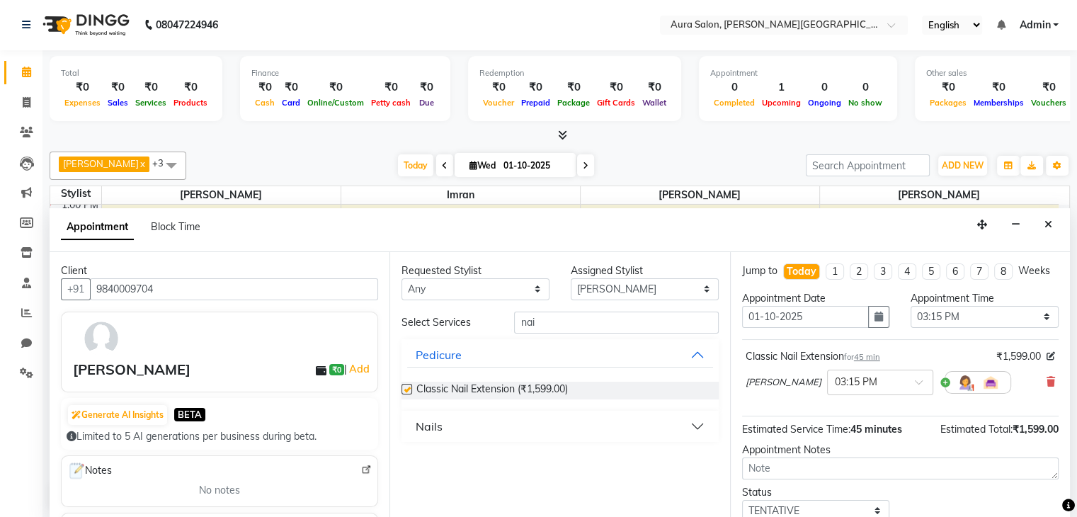
checkbox input "false"
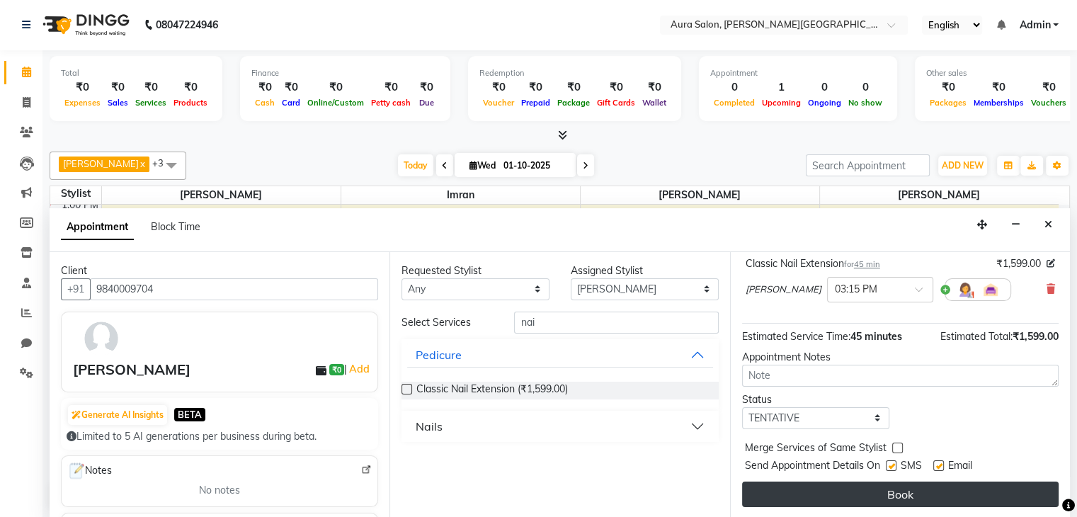
click at [946, 498] on button "Book" at bounding box center [900, 495] width 317 height 26
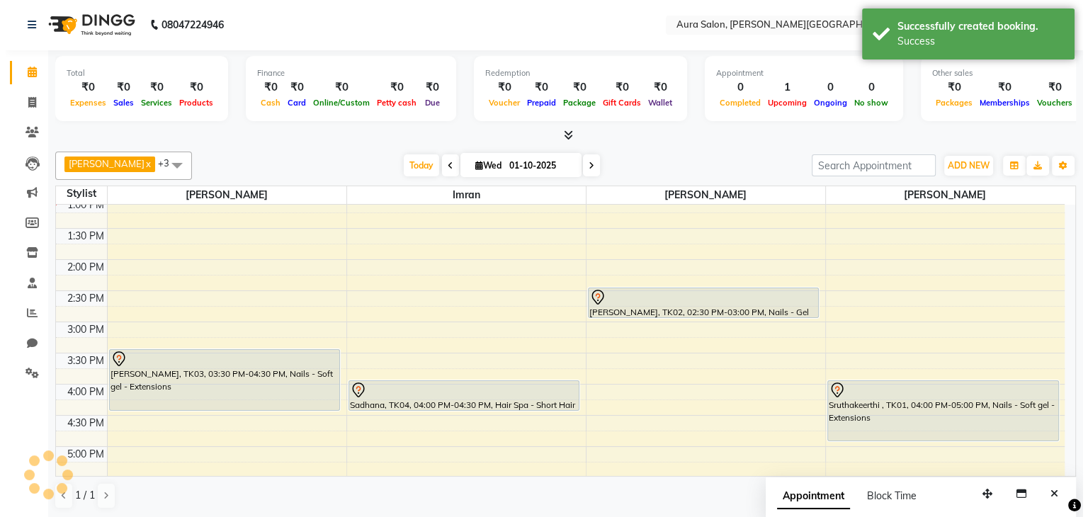
scroll to position [0, 0]
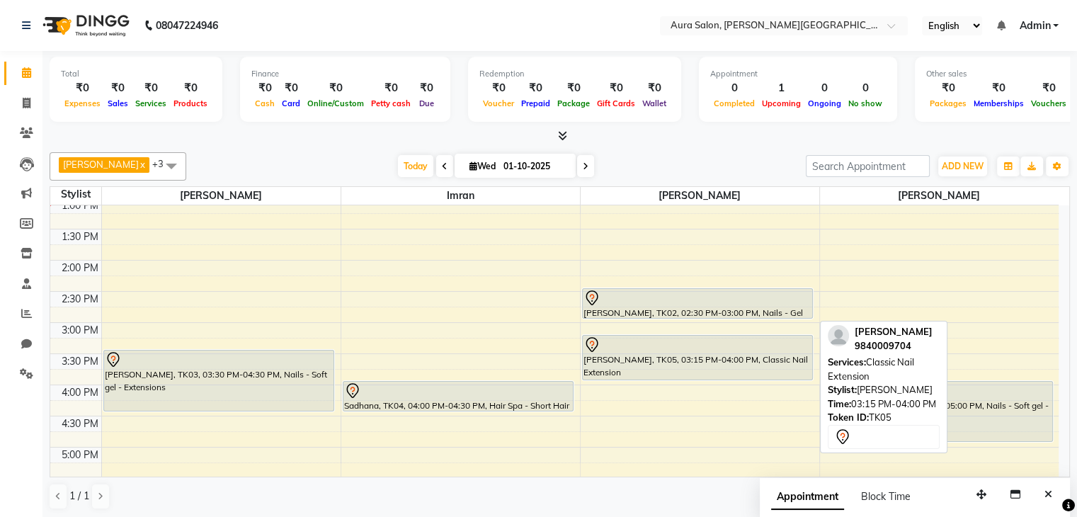
click at [646, 358] on div "[PERSON_NAME], TK05, 03:15 PM-04:00 PM, Classic Nail Extension" at bounding box center [698, 358] width 230 height 44
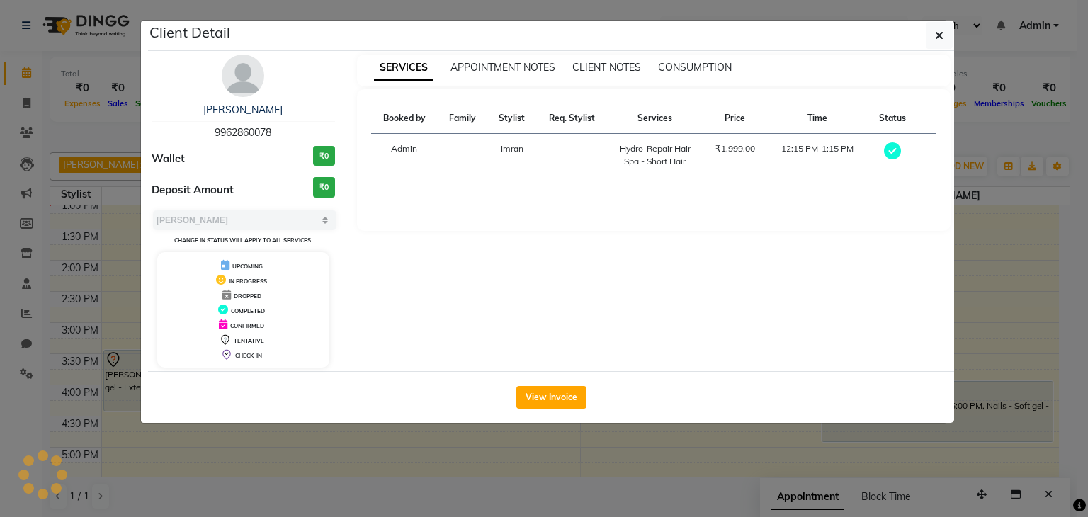
select select "7"
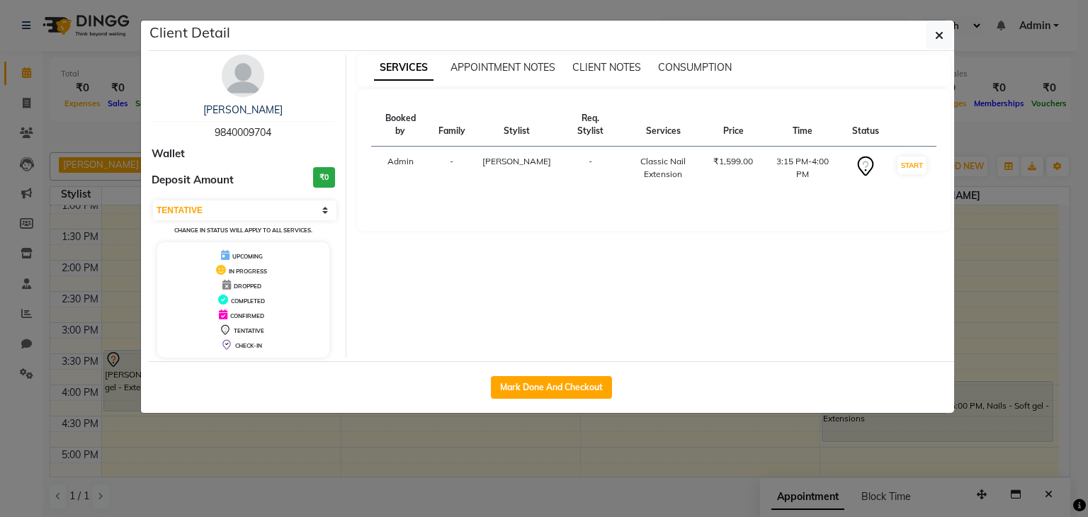
drag, startPoint x: 271, startPoint y: 131, endPoint x: 210, endPoint y: 134, distance: 61.0
click at [210, 134] on div "[PERSON_NAME] 9840009704" at bounding box center [243, 122] width 183 height 38
copy span "9840009704"
